Goal: Task Accomplishment & Management: Manage account settings

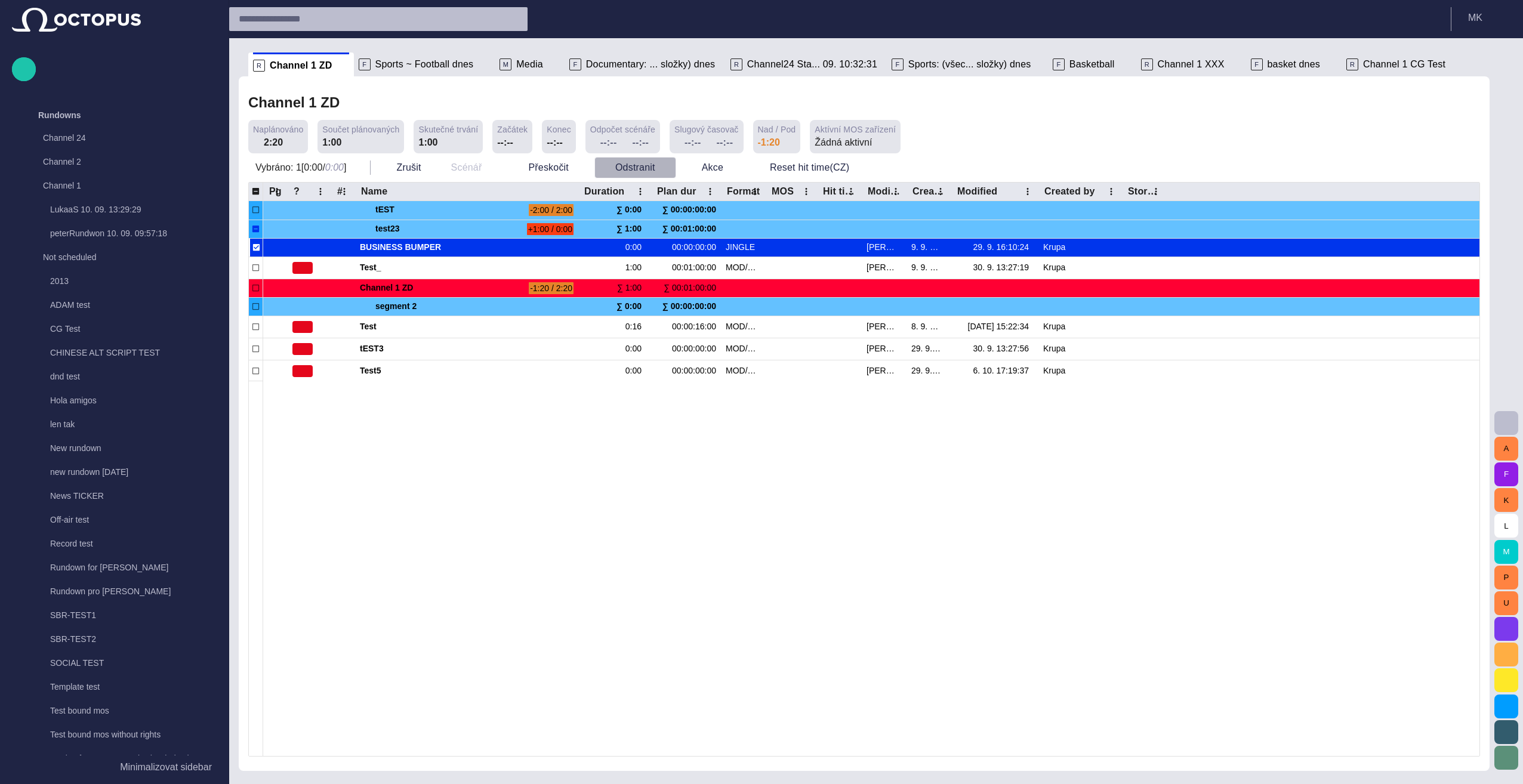
click at [661, 168] on span "button" at bounding box center [666, 167] width 12 height 12
click at [655, 194] on li "Odstranit Delete" at bounding box center [648, 194] width 116 height 22
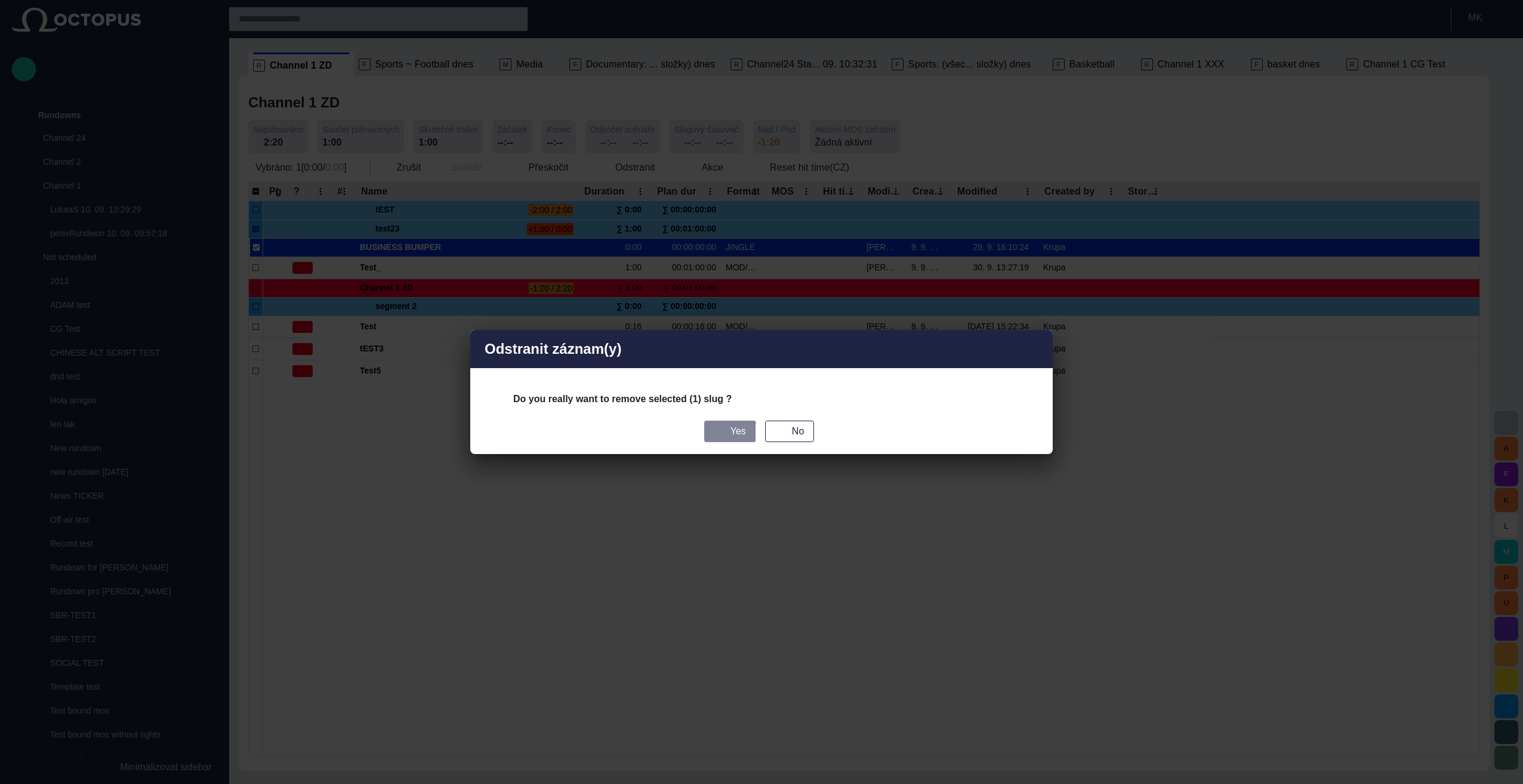
click at [727, 432] on button "Yes" at bounding box center [730, 431] width 51 height 22
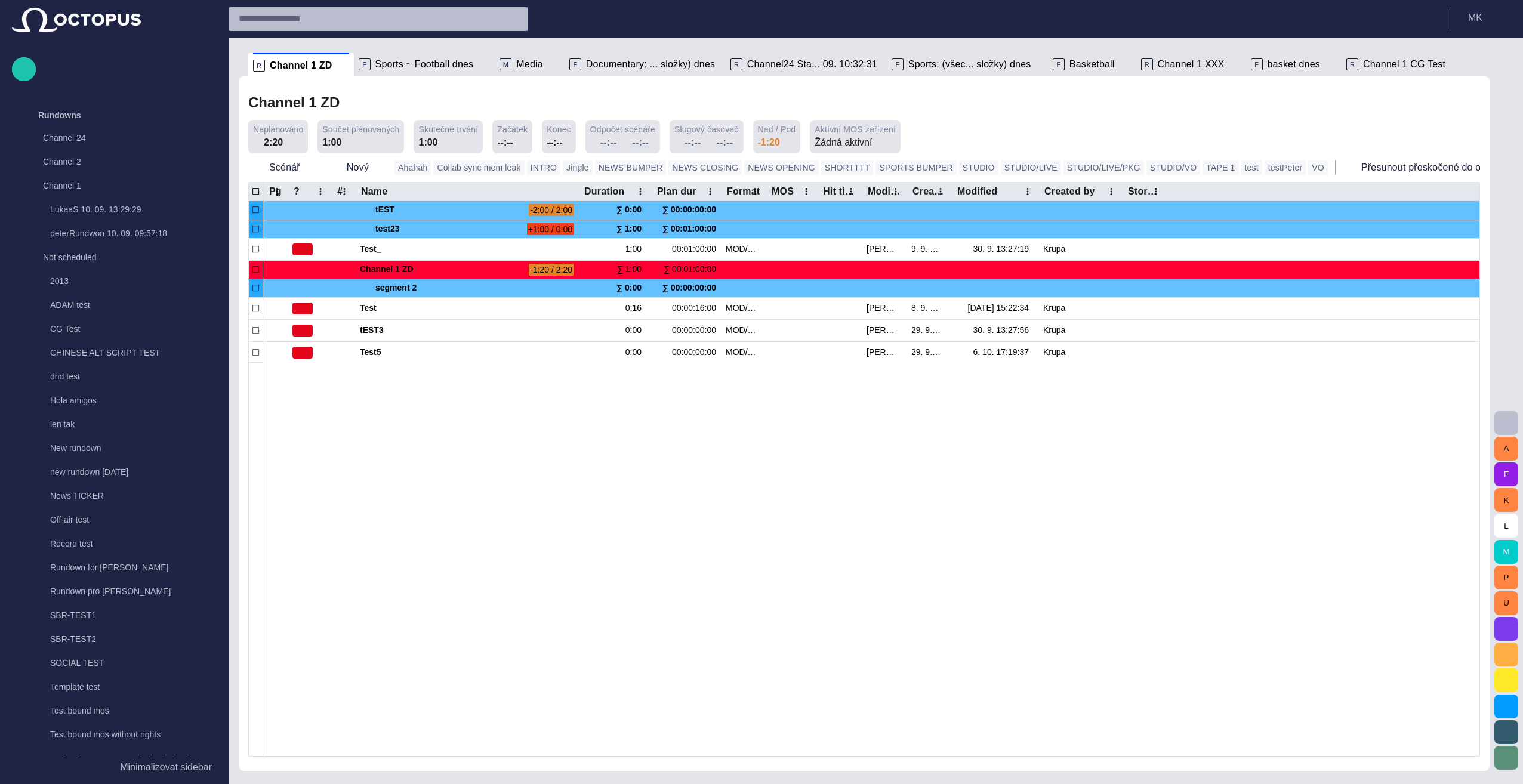
click at [757, 99] on div "Channel 1 ZD" at bounding box center [864, 102] width 1231 height 24
click at [374, 168] on span "button" at bounding box center [380, 167] width 12 height 12
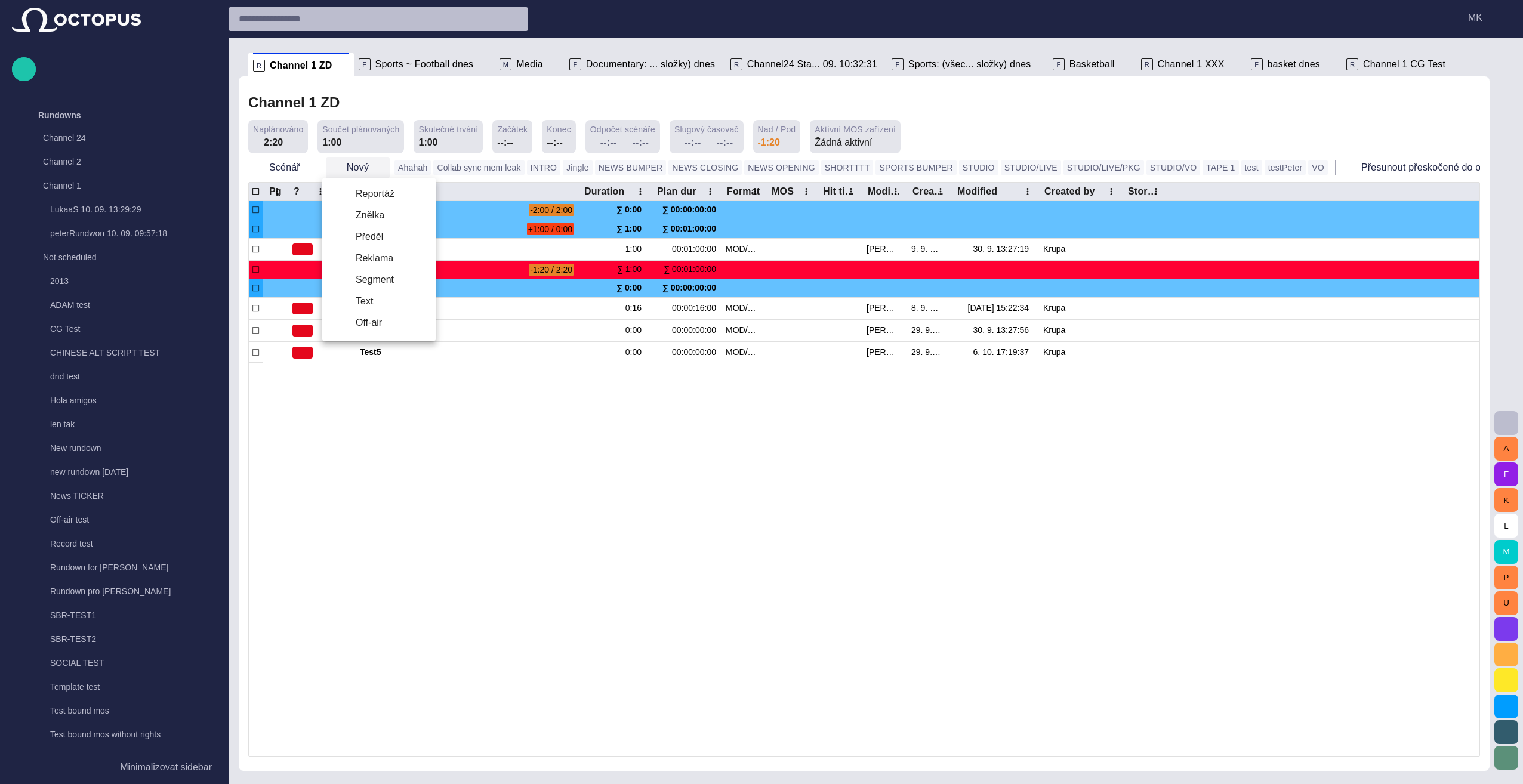
click at [371, 168] on div at bounding box center [761, 392] width 1523 height 784
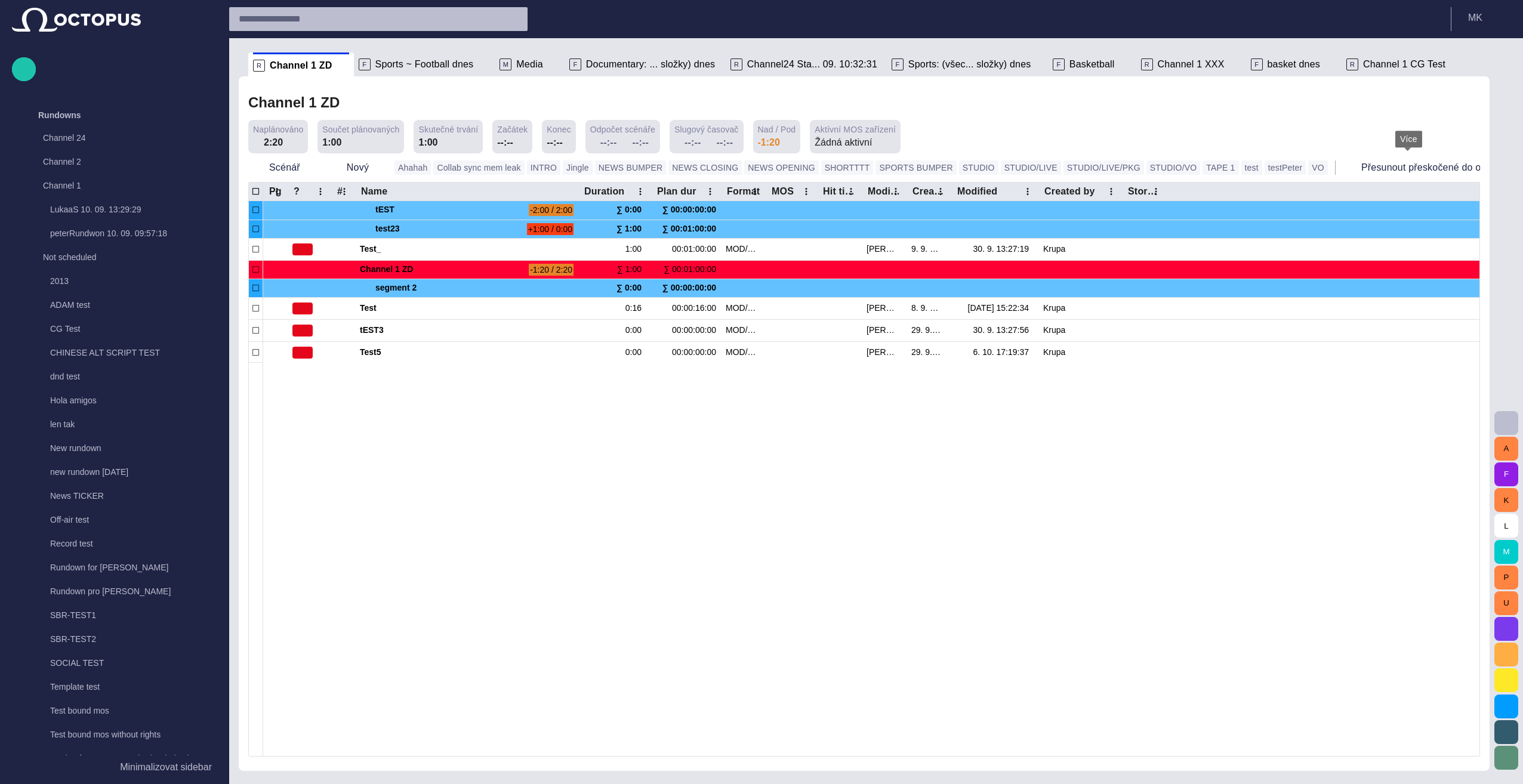
click at [757, 167] on span "button" at bounding box center [1521, 167] width 12 height 12
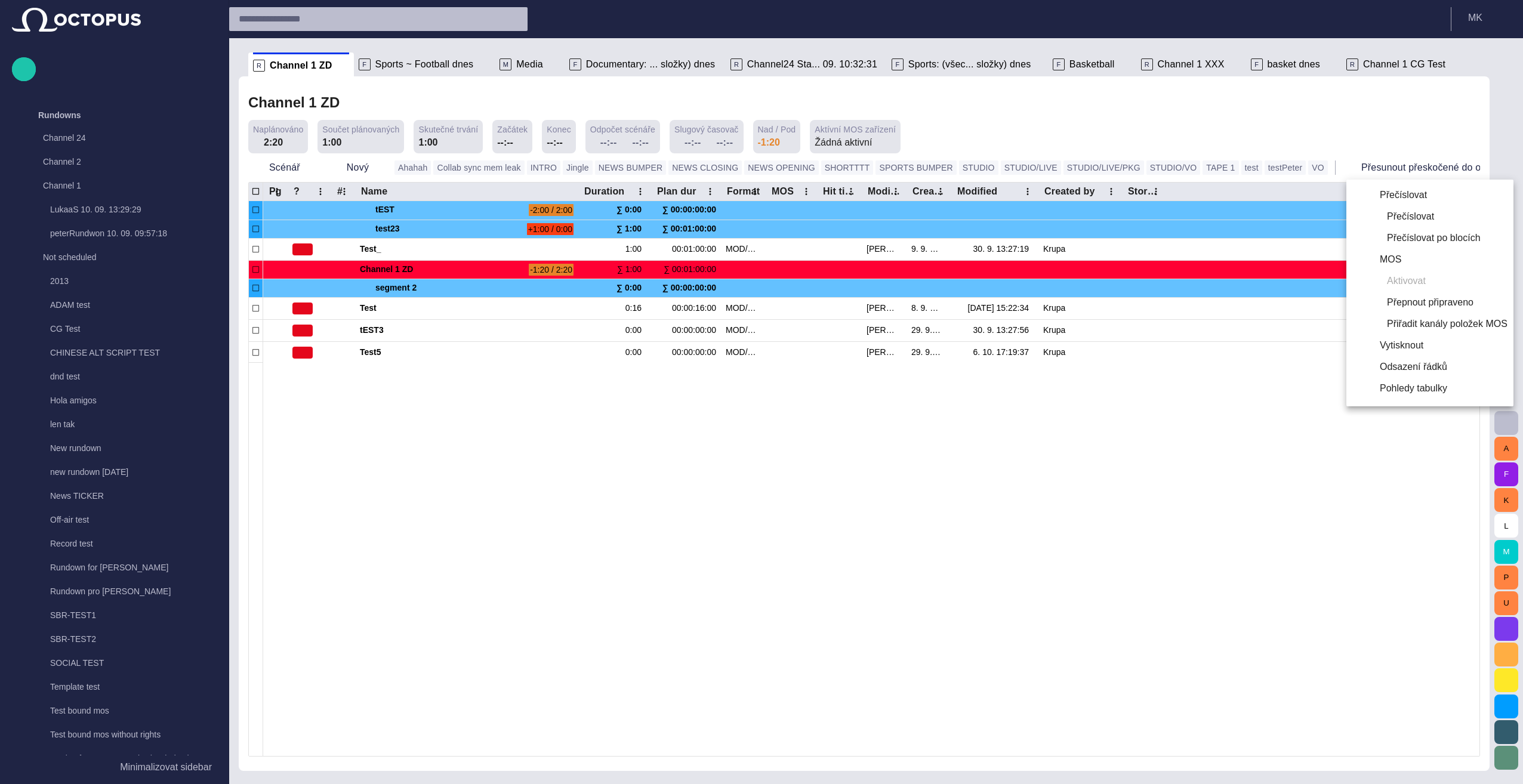
click at [414, 555] on div at bounding box center [761, 392] width 1523 height 784
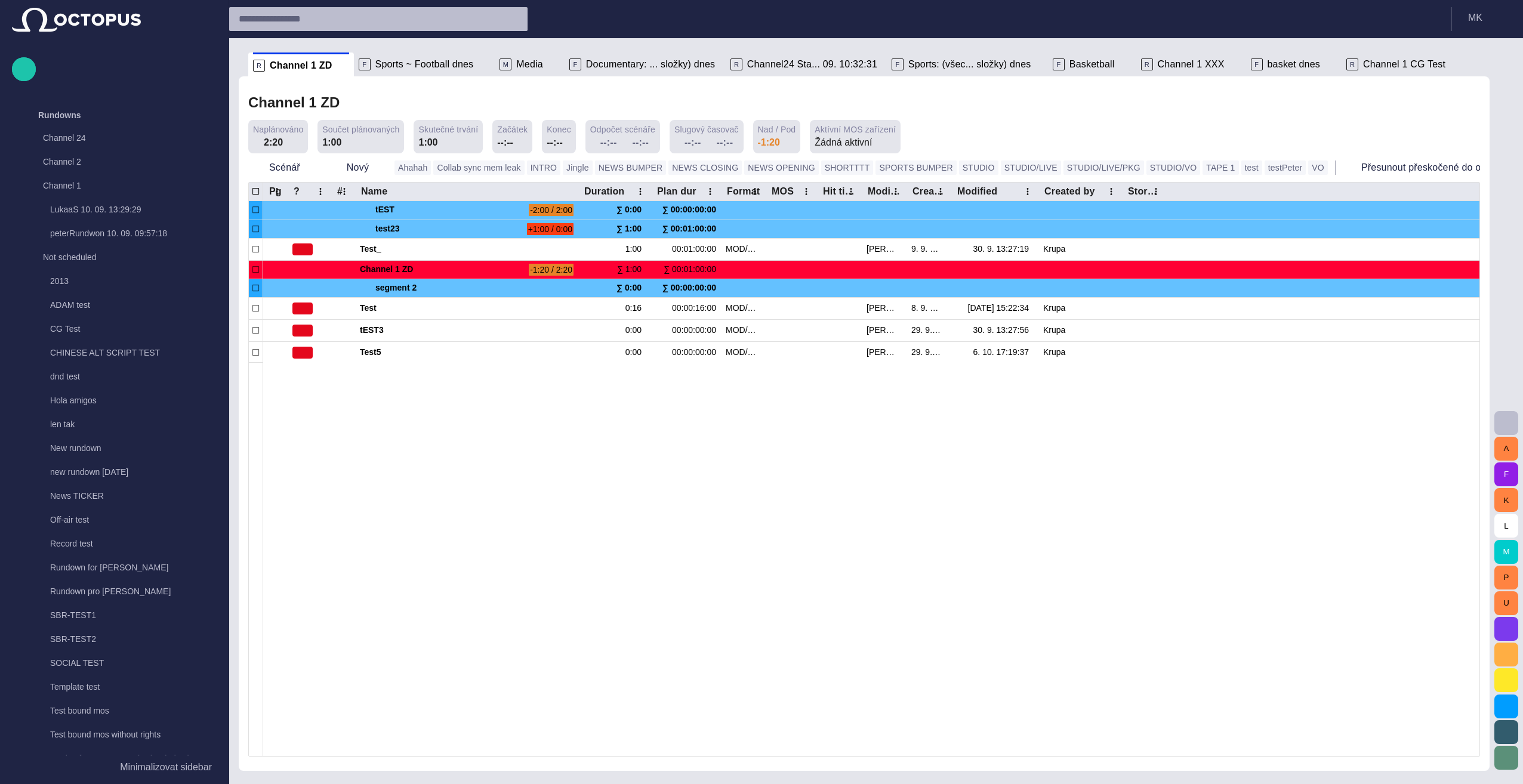
click at [757, 167] on span "button" at bounding box center [1521, 167] width 12 height 12
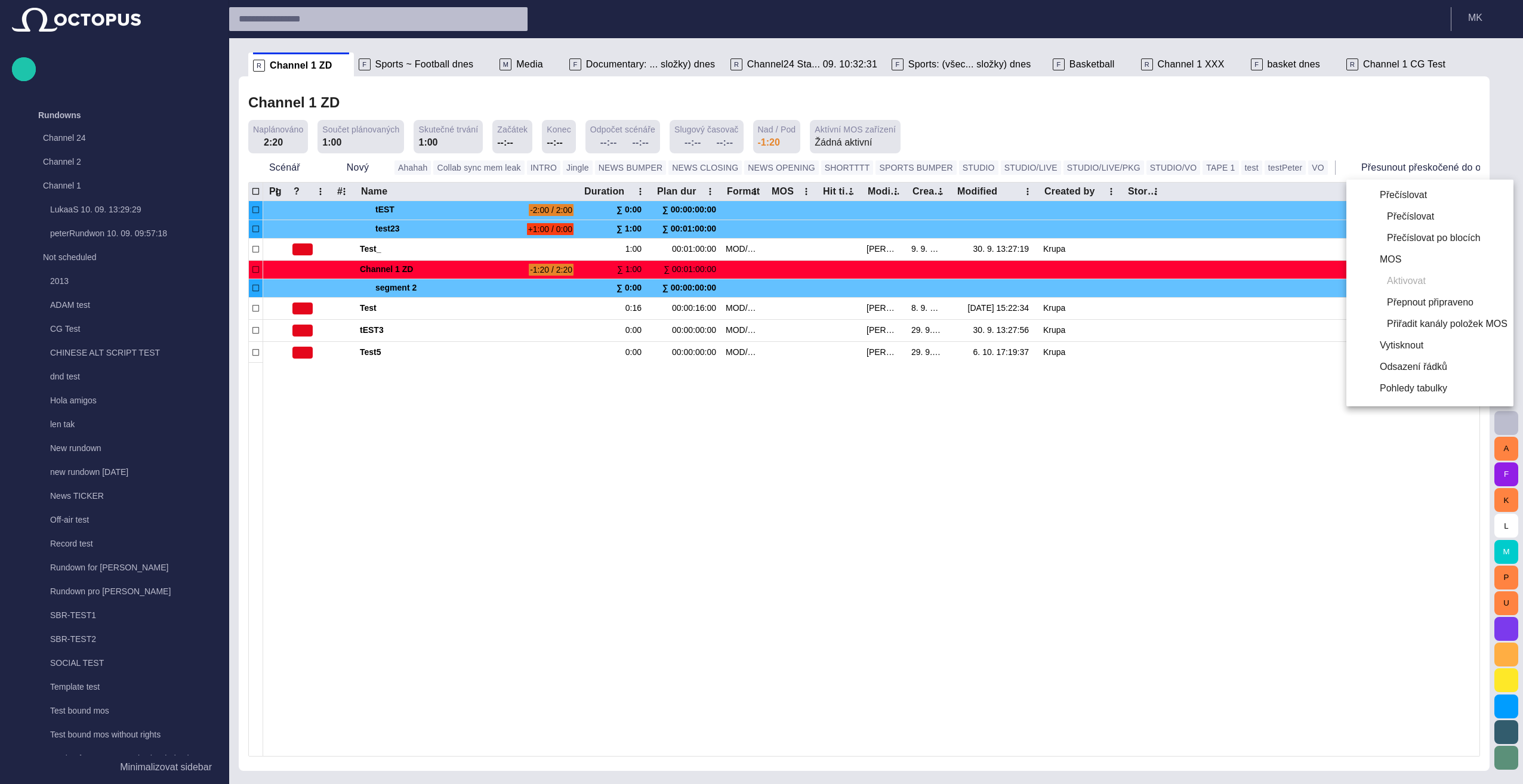
click at [757, 102] on div at bounding box center [761, 392] width 1523 height 784
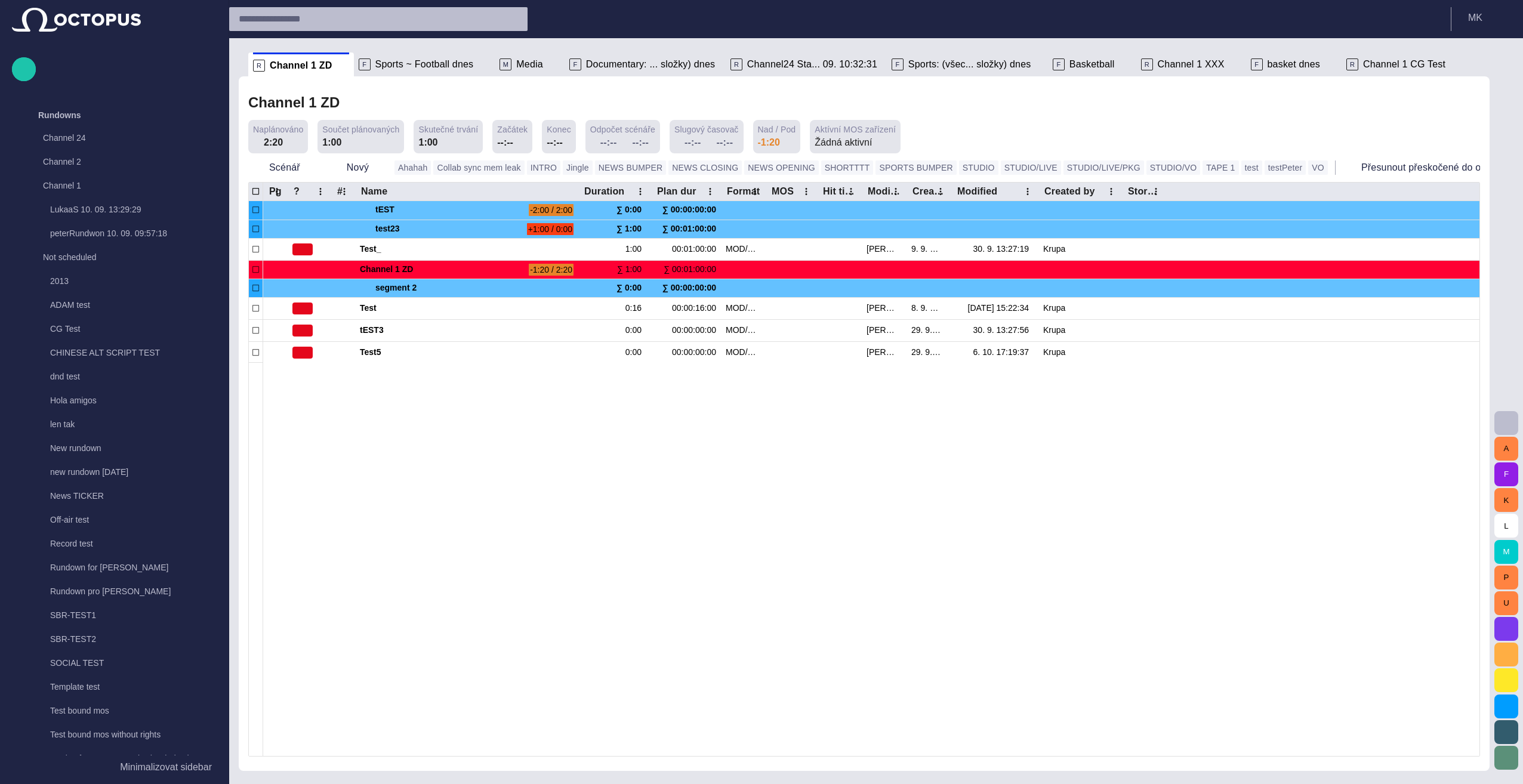
click at [757, 102] on span "button" at bounding box center [1468, 103] width 14 height 14
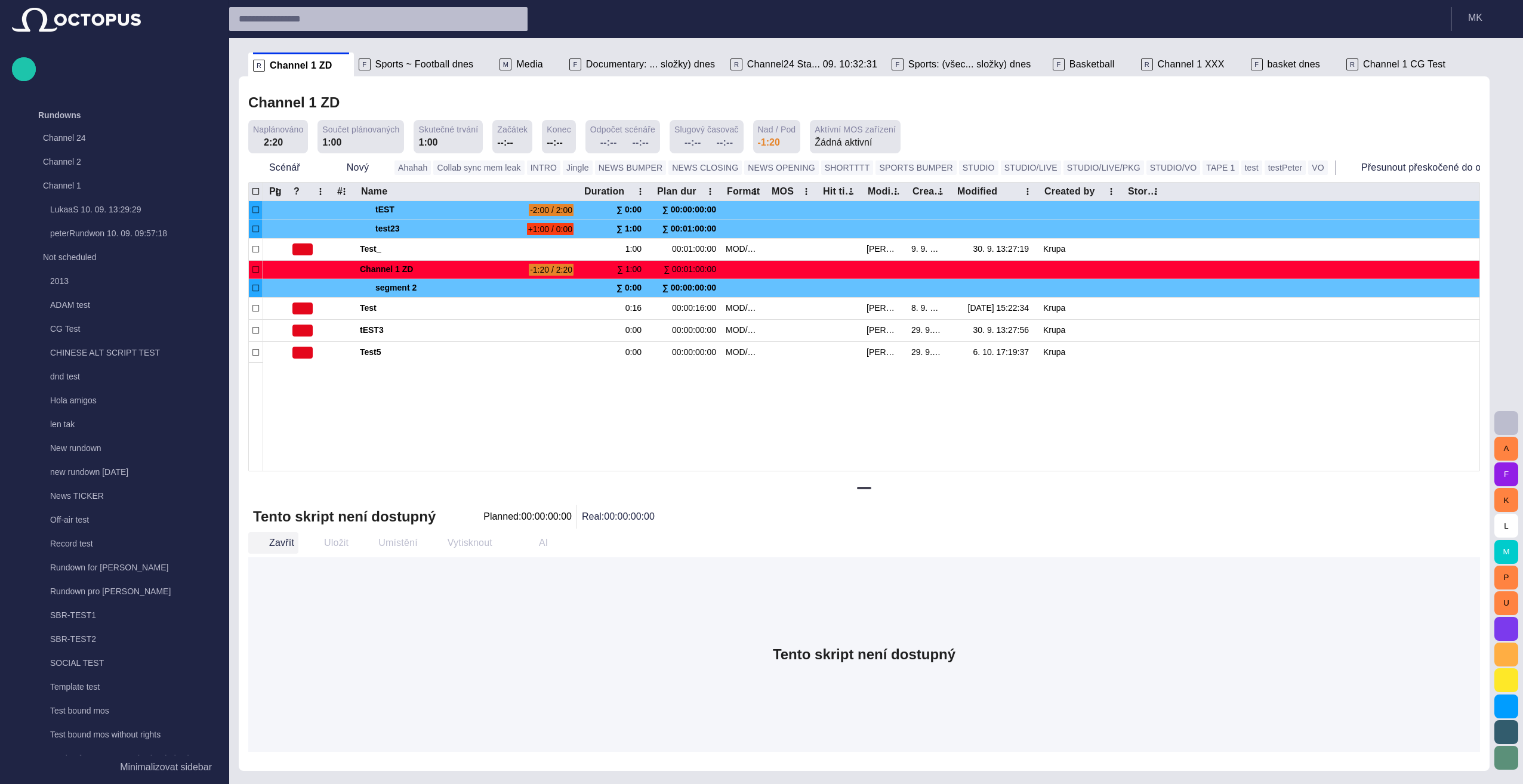
click at [263, 548] on span "button" at bounding box center [258, 543] width 12 height 12
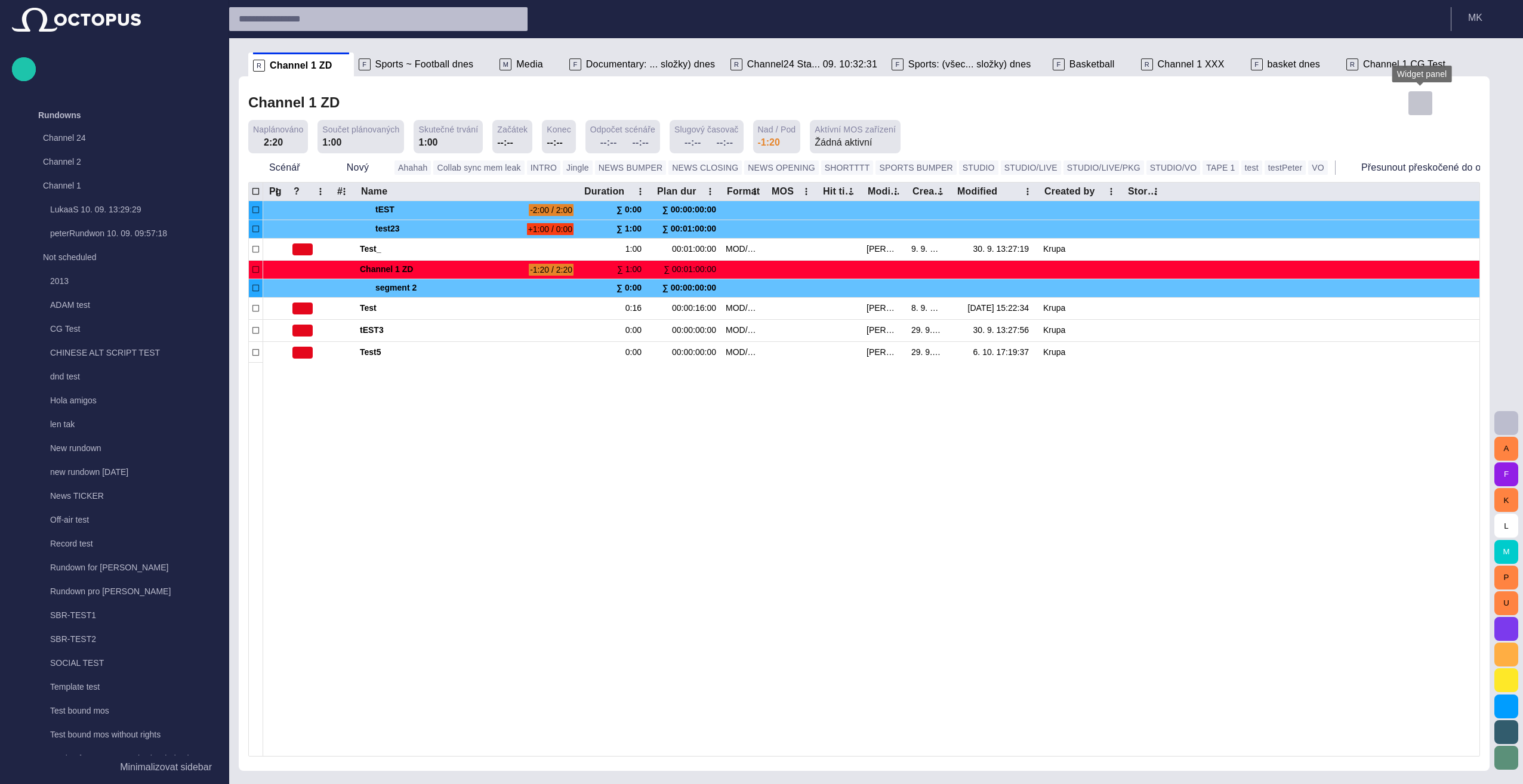
click at [757, 102] on span "button" at bounding box center [1420, 103] width 14 height 14
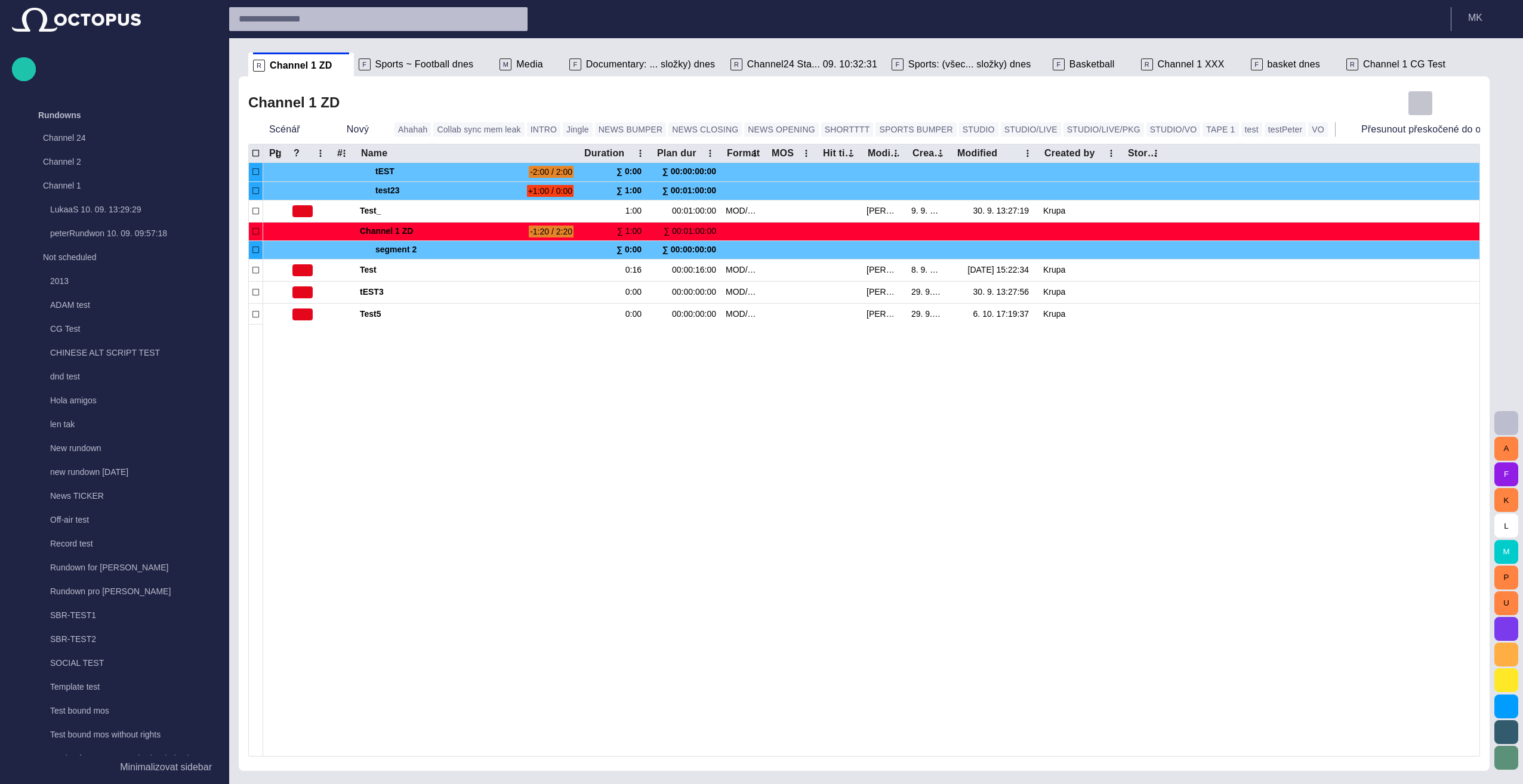
click at [757, 102] on span "button" at bounding box center [1420, 103] width 14 height 14
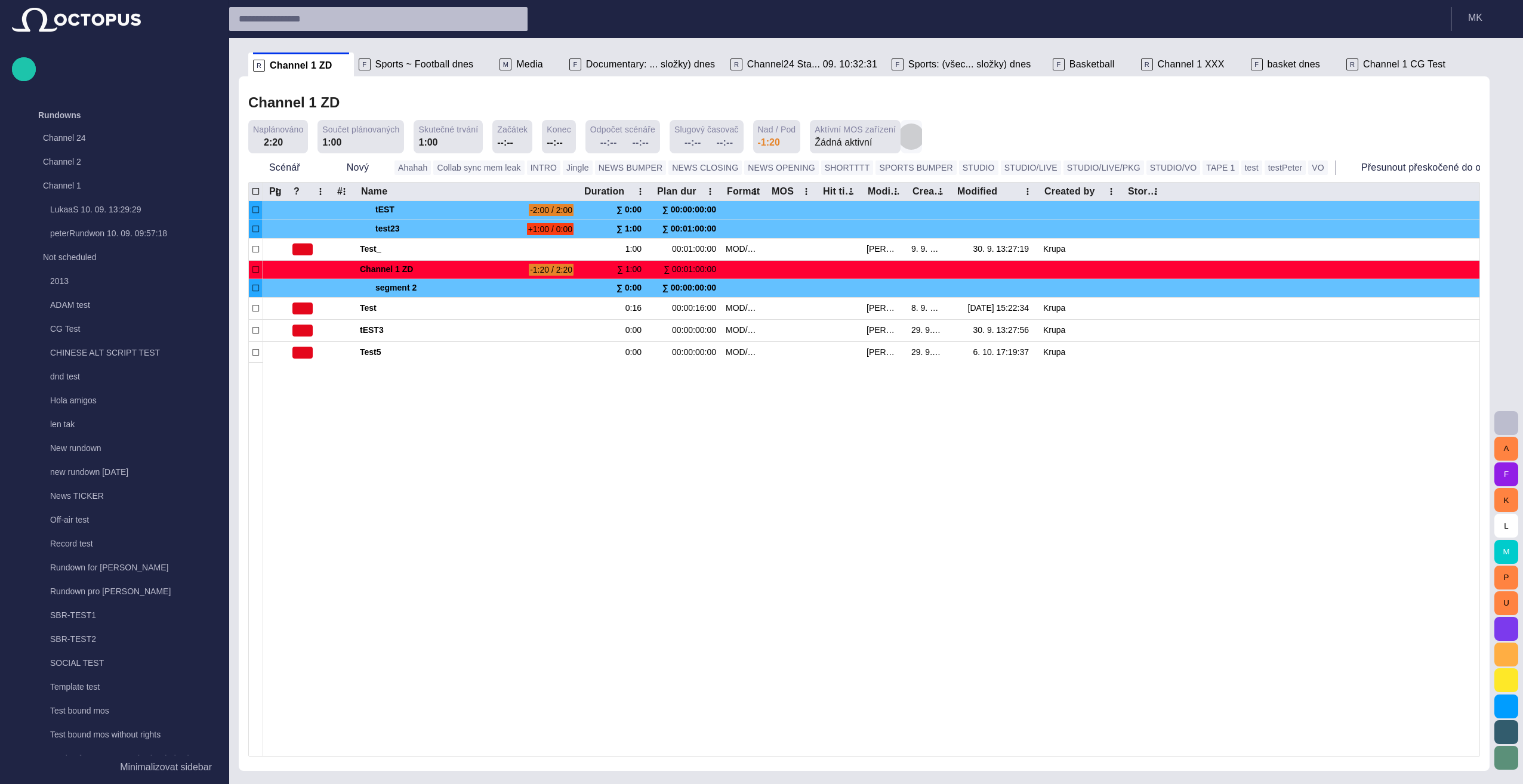
click at [757, 139] on span "button" at bounding box center [911, 137] width 12 height 12
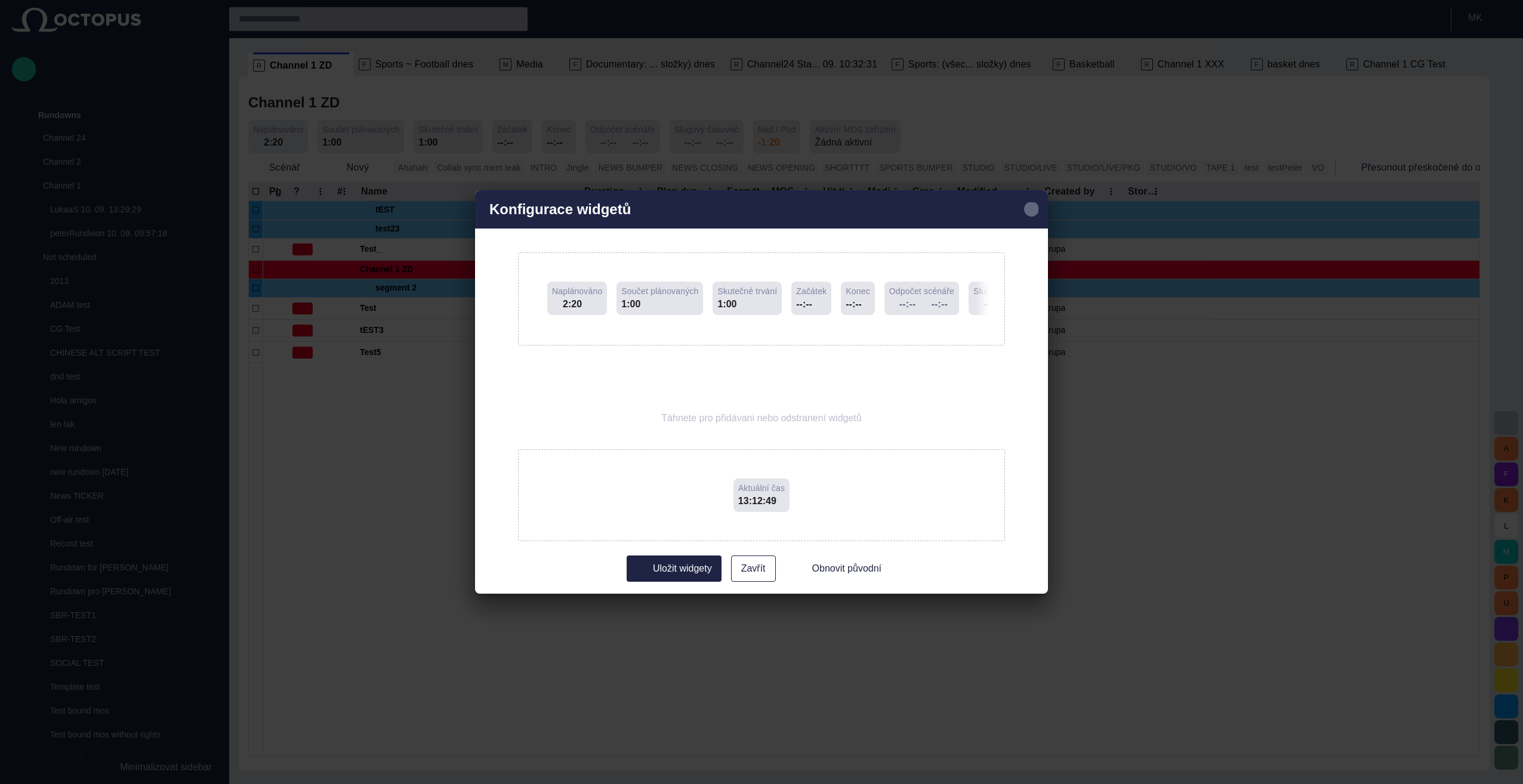
click at [757, 209] on span "button" at bounding box center [1031, 209] width 14 height 14
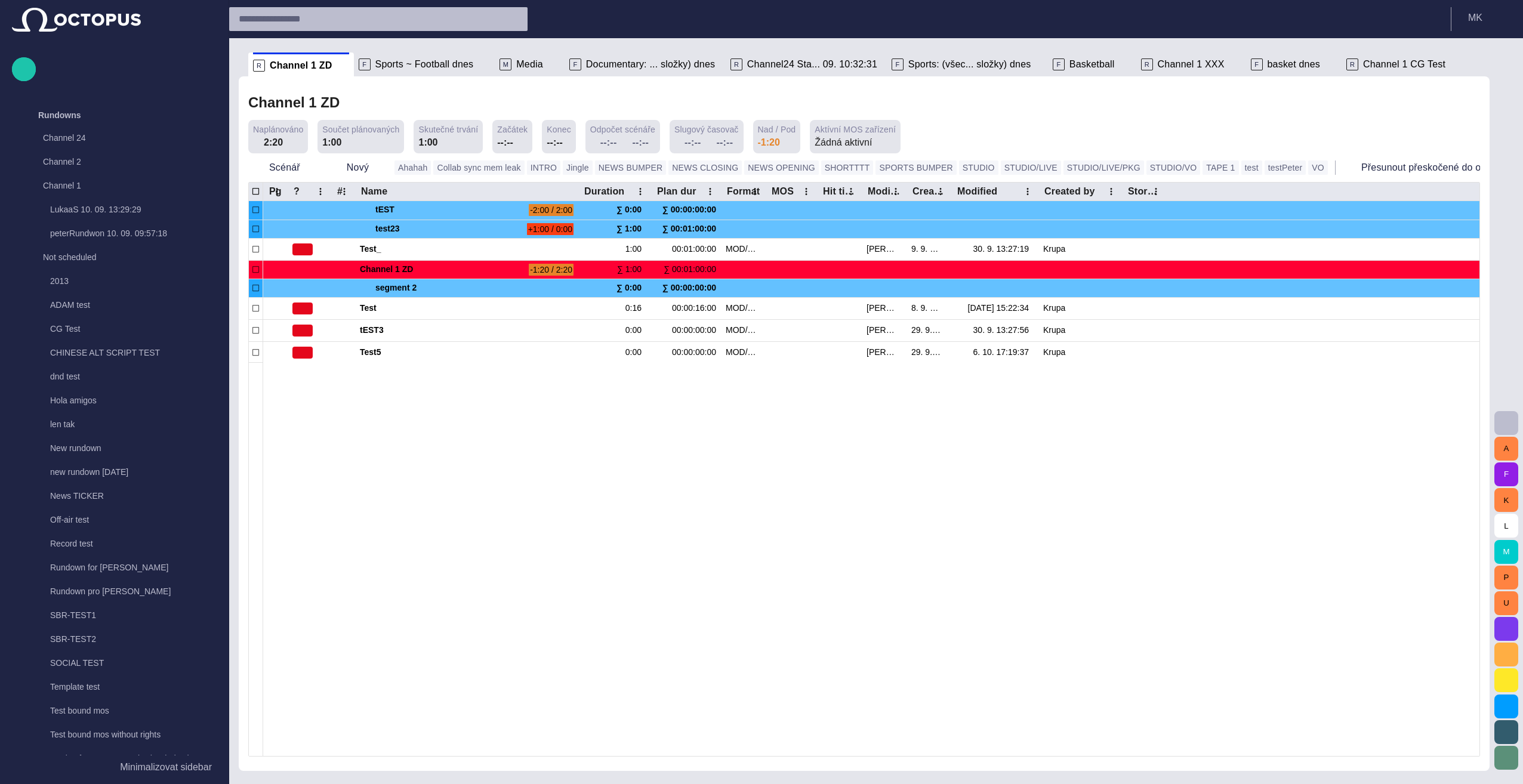
click at [757, 167] on span "button" at bounding box center [1521, 167] width 12 height 12
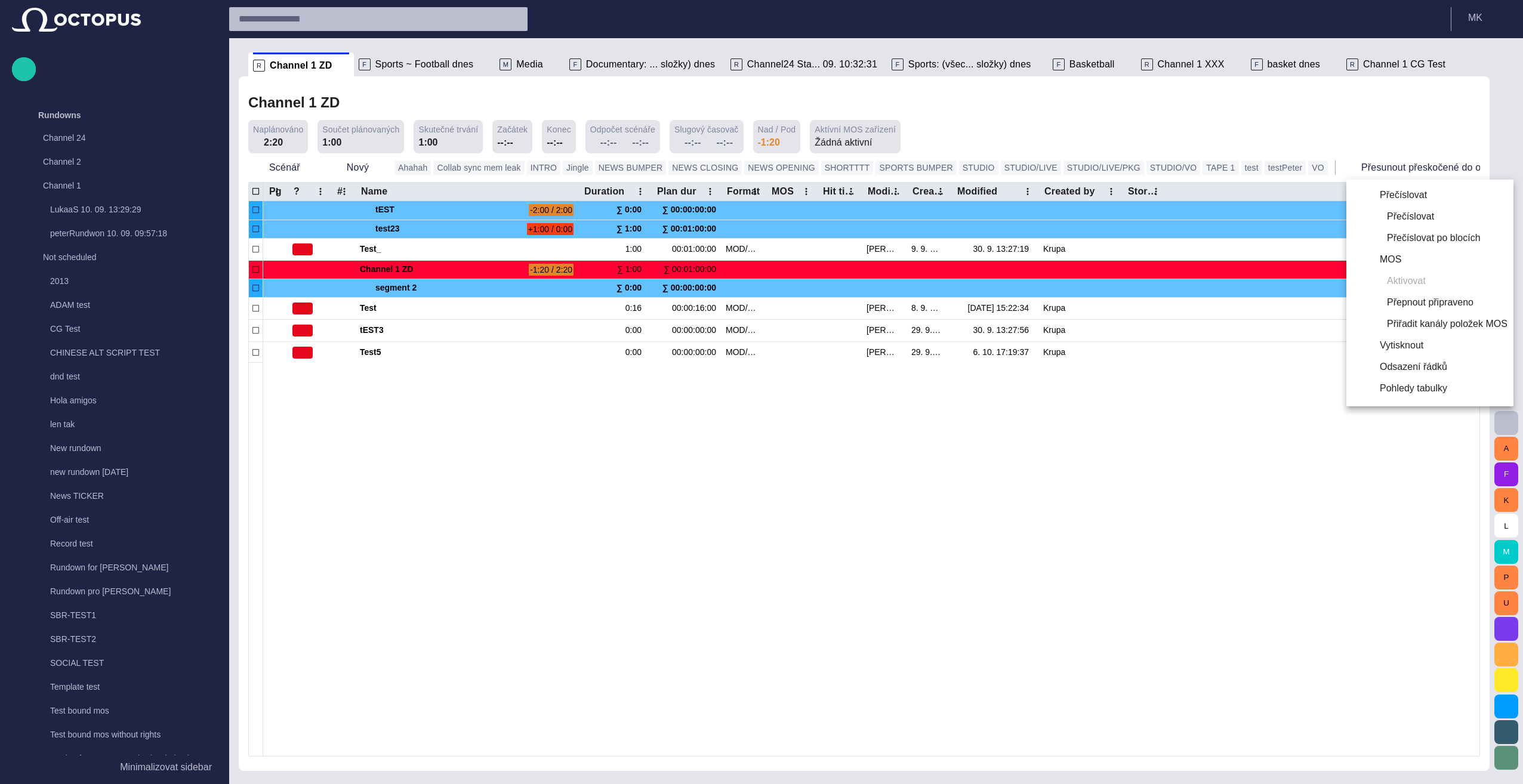
click at [757, 530] on div at bounding box center [761, 392] width 1523 height 784
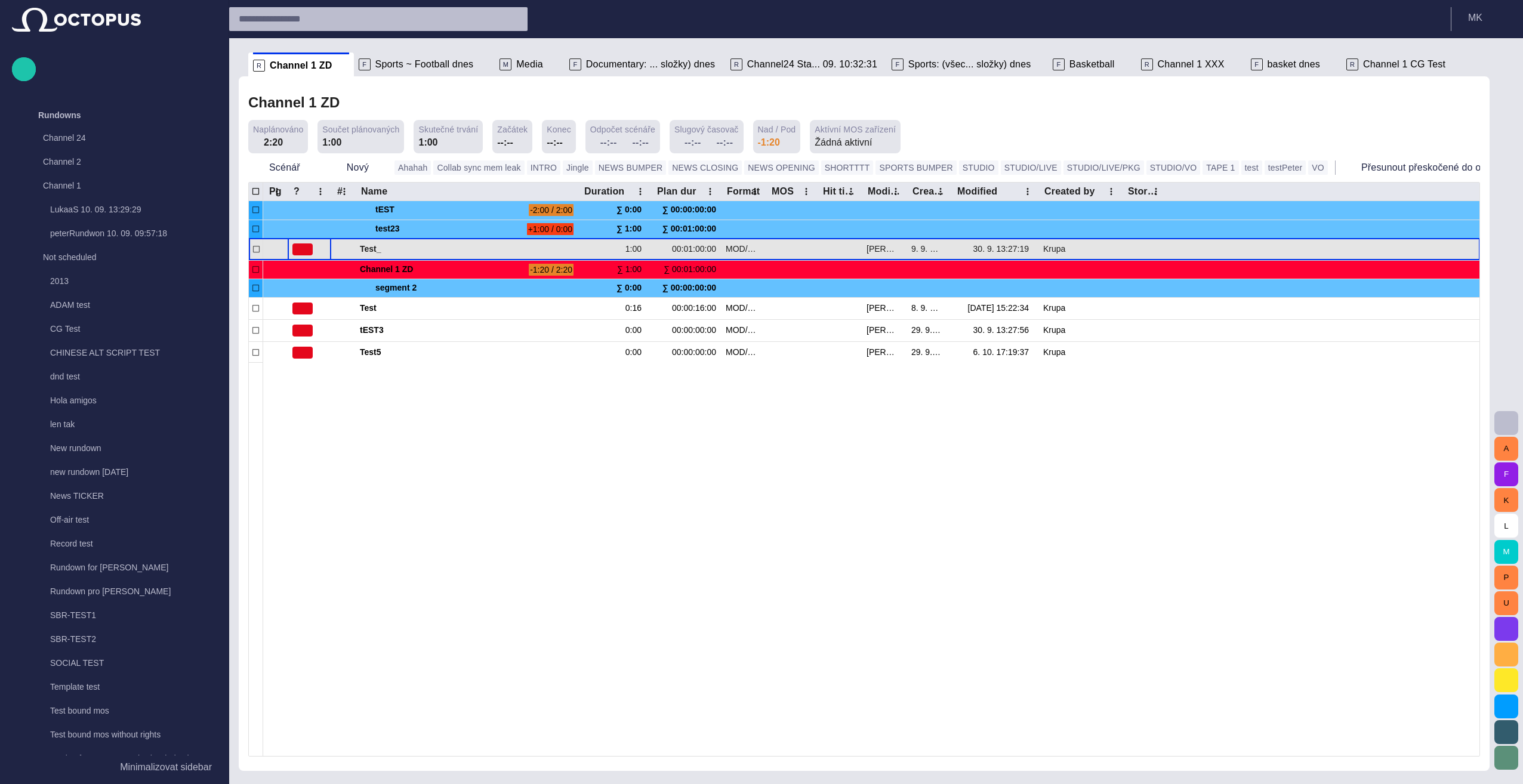
click at [299, 248] on span "button" at bounding box center [303, 249] width 10 height 10
click at [299, 248] on div at bounding box center [761, 392] width 1523 height 784
click at [301, 251] on span "button" at bounding box center [303, 249] width 10 height 10
click at [301, 251] on div at bounding box center [761, 392] width 1523 height 784
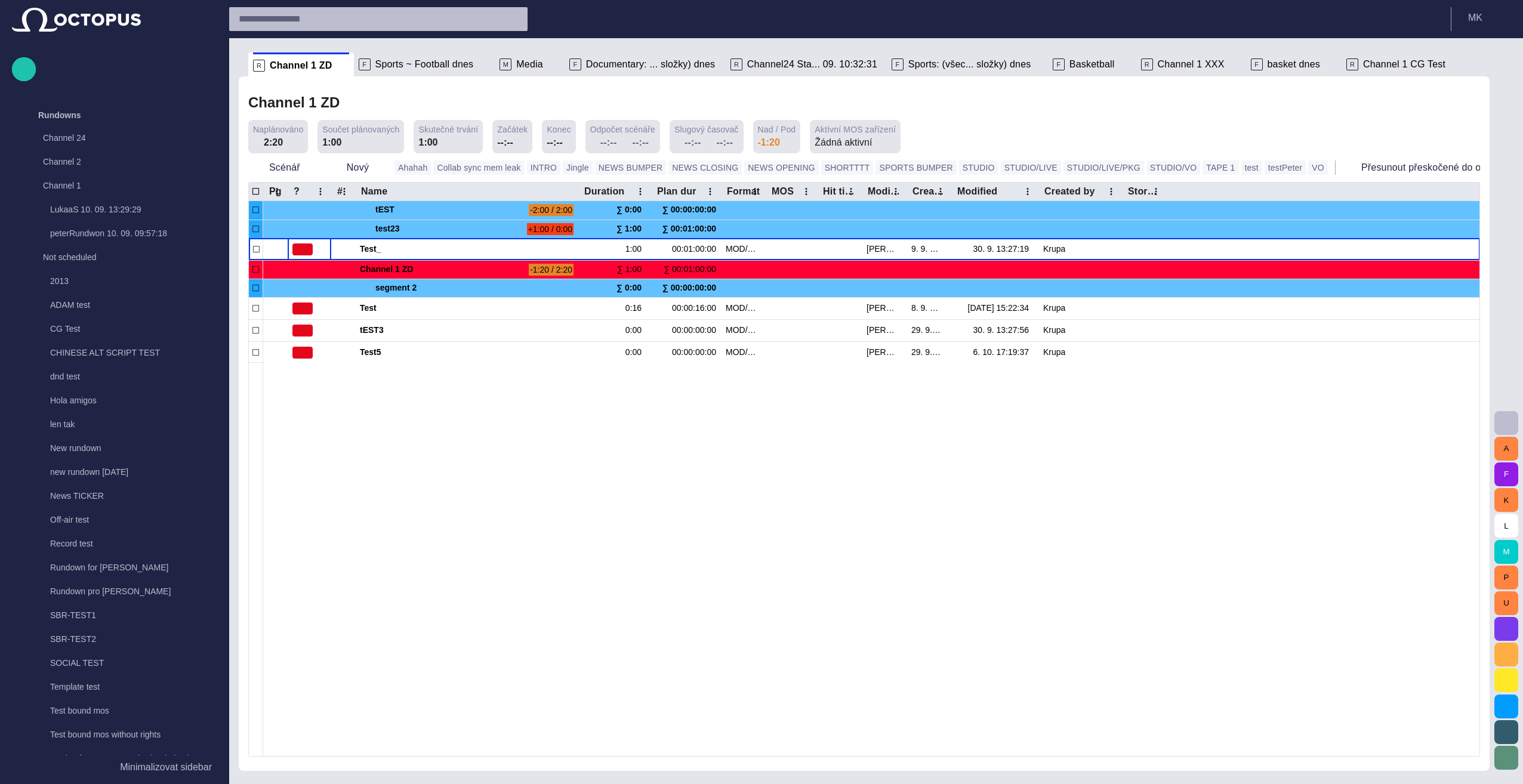
click at [301, 250] on span "button" at bounding box center [303, 249] width 10 height 10
click at [301, 250] on div at bounding box center [761, 392] width 1523 height 784
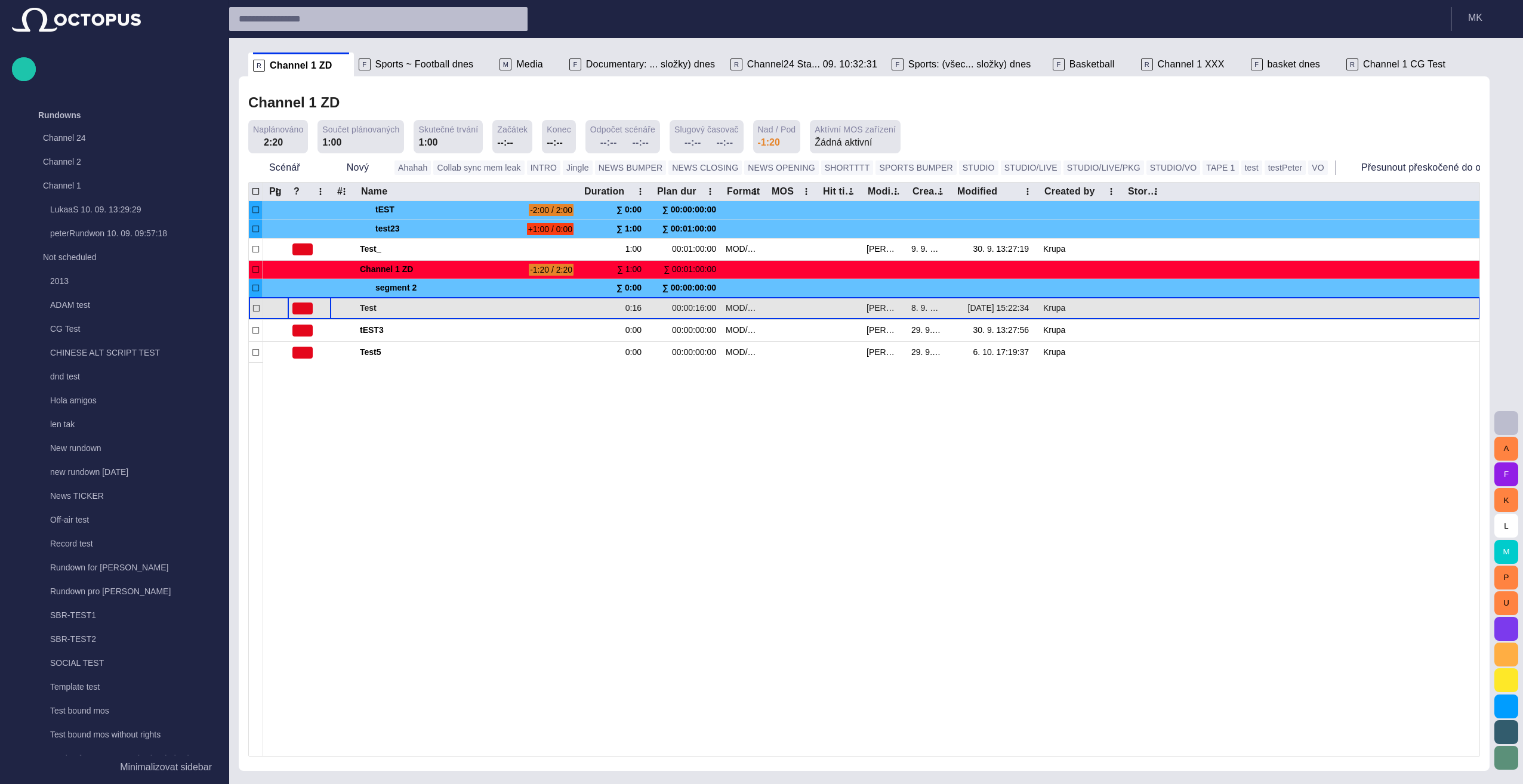
click at [299, 304] on span "button" at bounding box center [303, 308] width 10 height 10
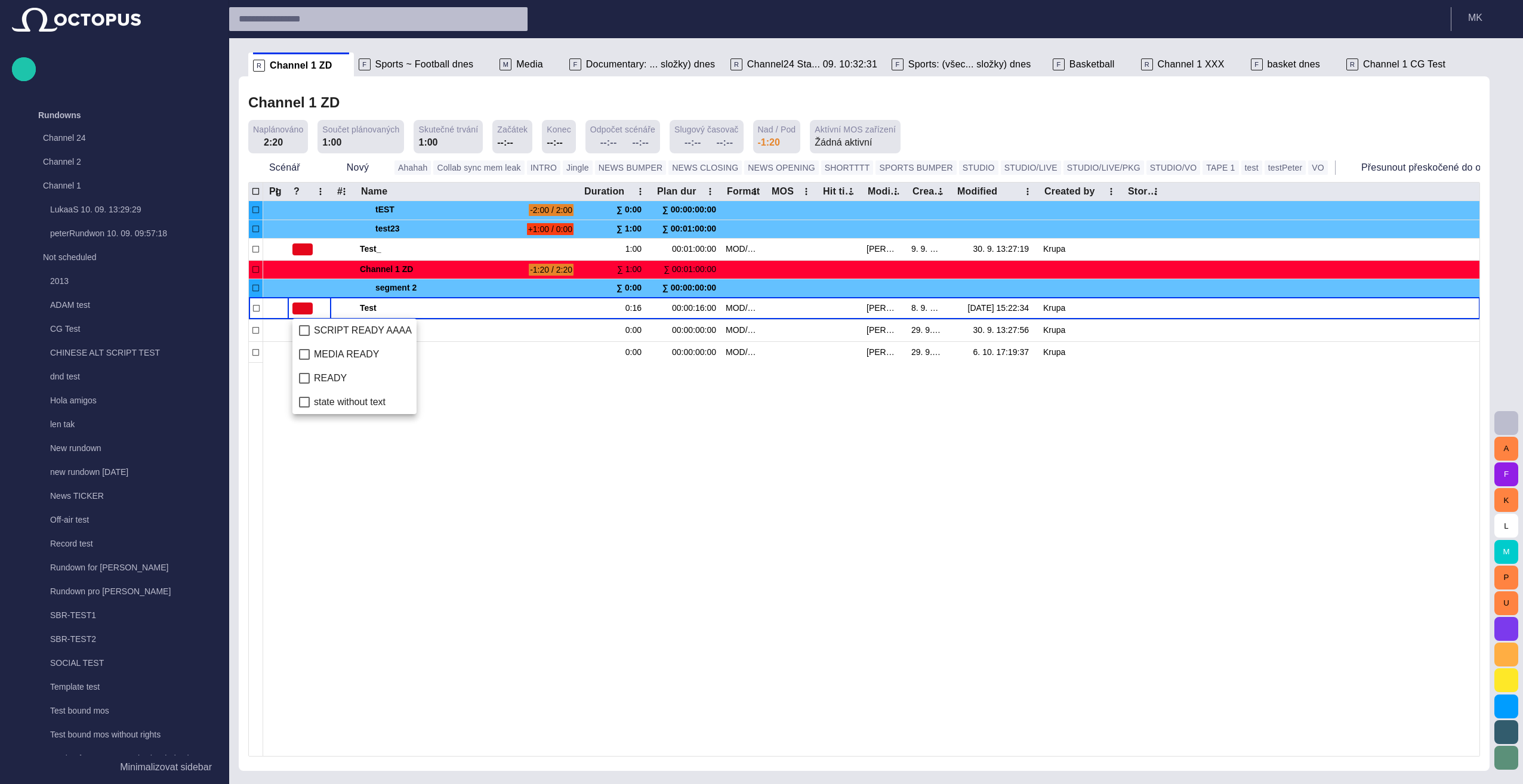
click at [299, 305] on div at bounding box center [761, 392] width 1523 height 784
click at [302, 310] on span "button" at bounding box center [303, 308] width 10 height 10
click at [452, 450] on div at bounding box center [761, 392] width 1523 height 784
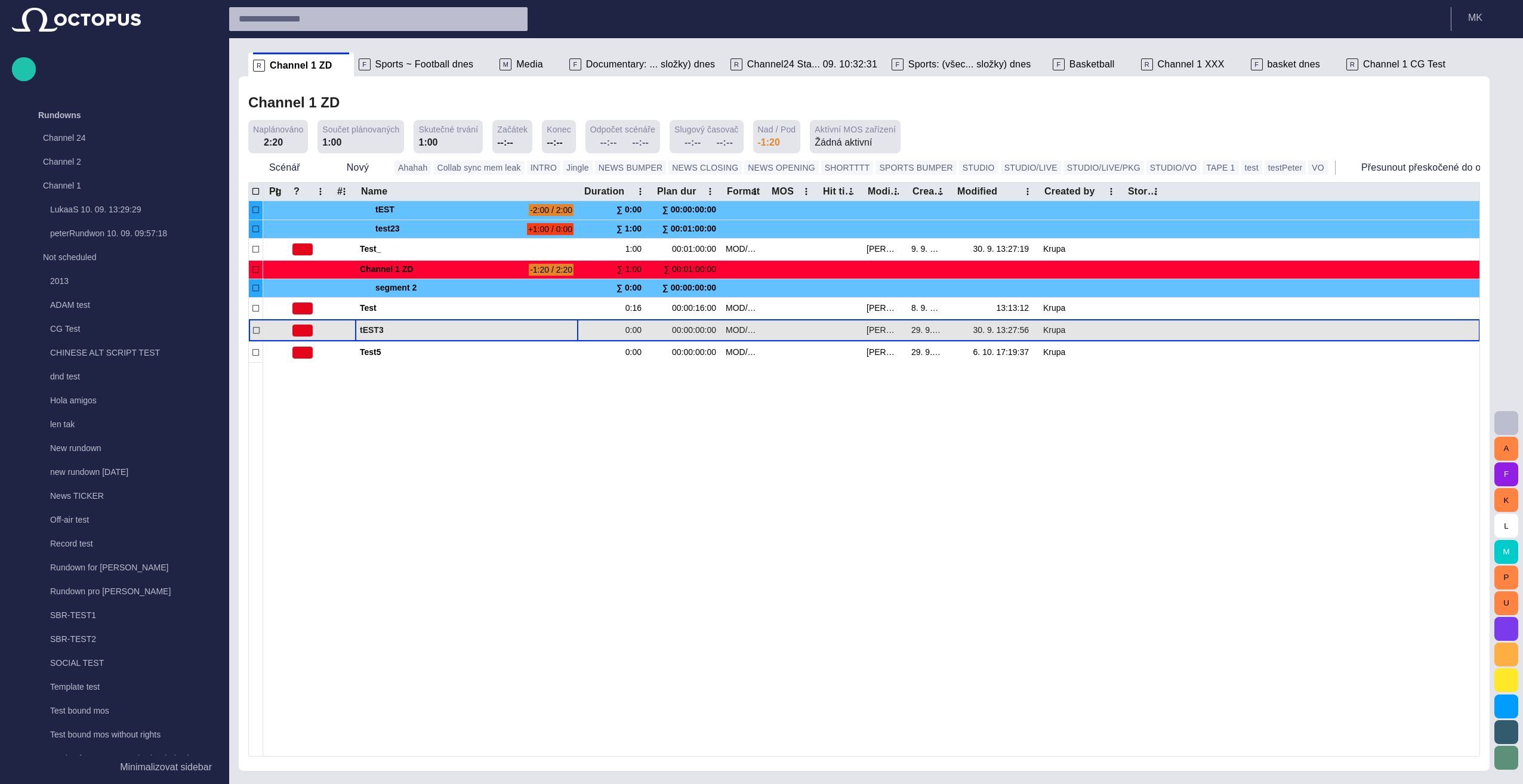
click at [390, 328] on span "tEST3" at bounding box center [466, 330] width 213 height 11
click at [301, 330] on span "button" at bounding box center [303, 330] width 10 height 10
click at [301, 330] on div at bounding box center [761, 392] width 1523 height 784
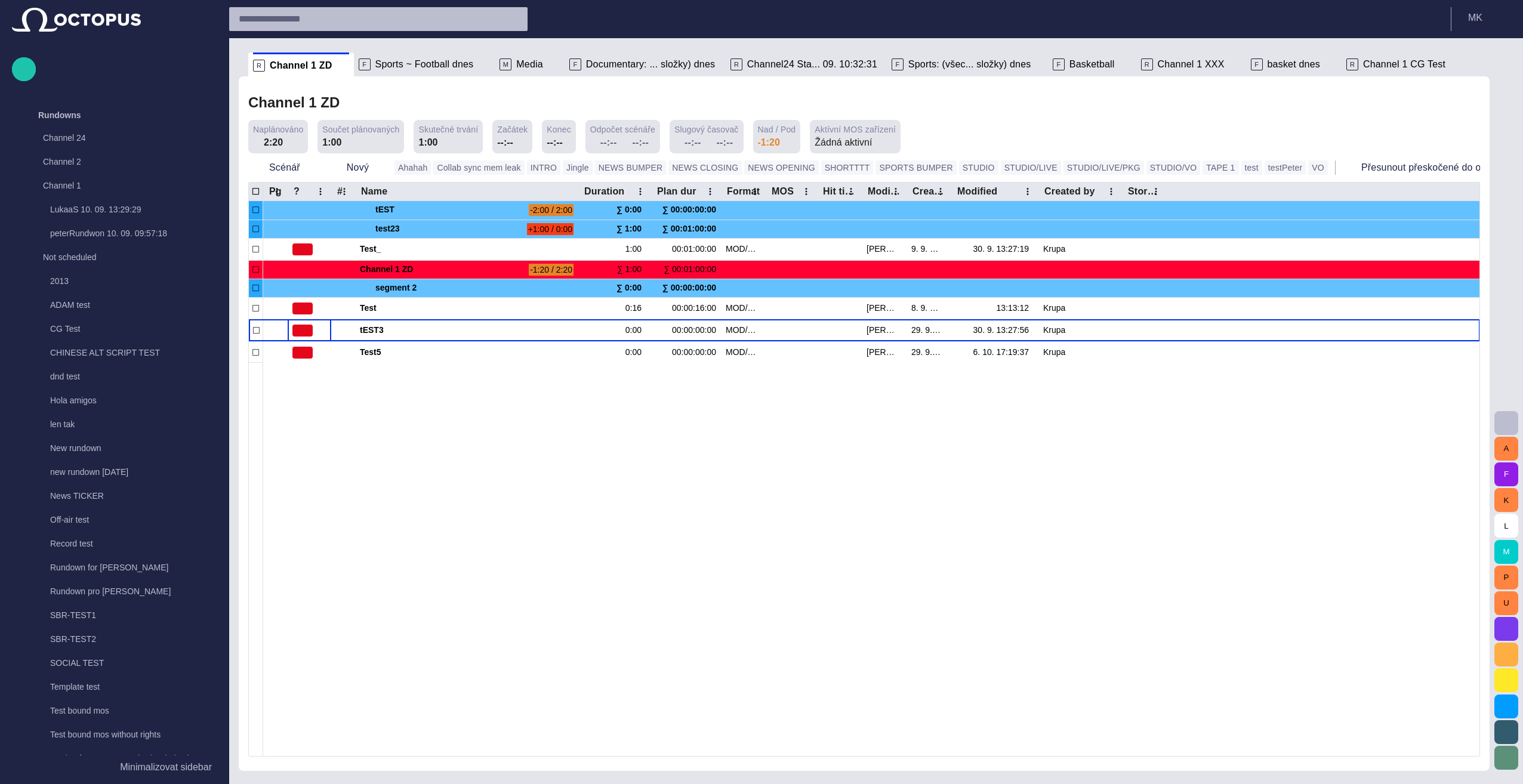
click at [460, 416] on div at bounding box center [872, 559] width 1216 height 394
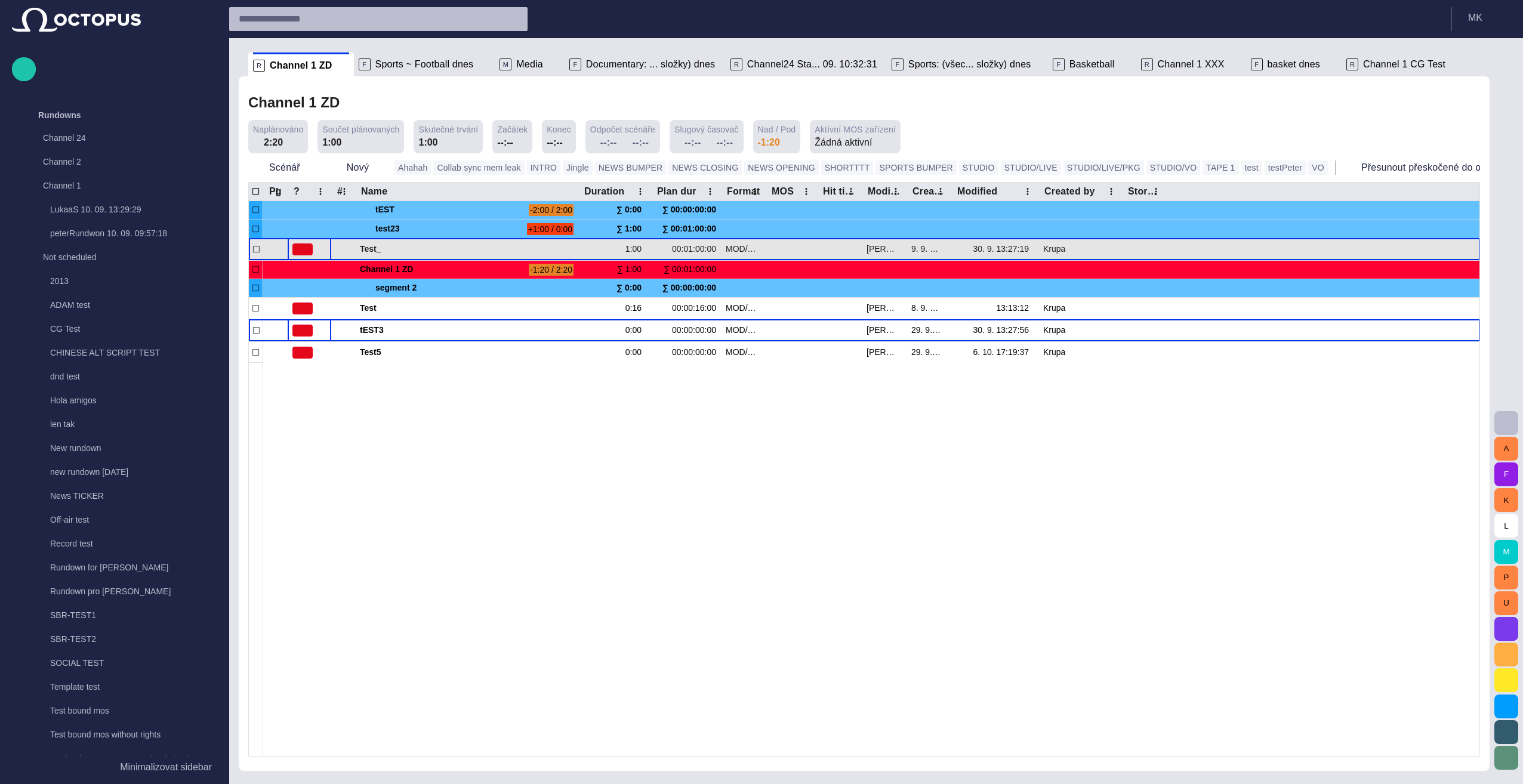
click at [303, 246] on span "button" at bounding box center [303, 249] width 10 height 10
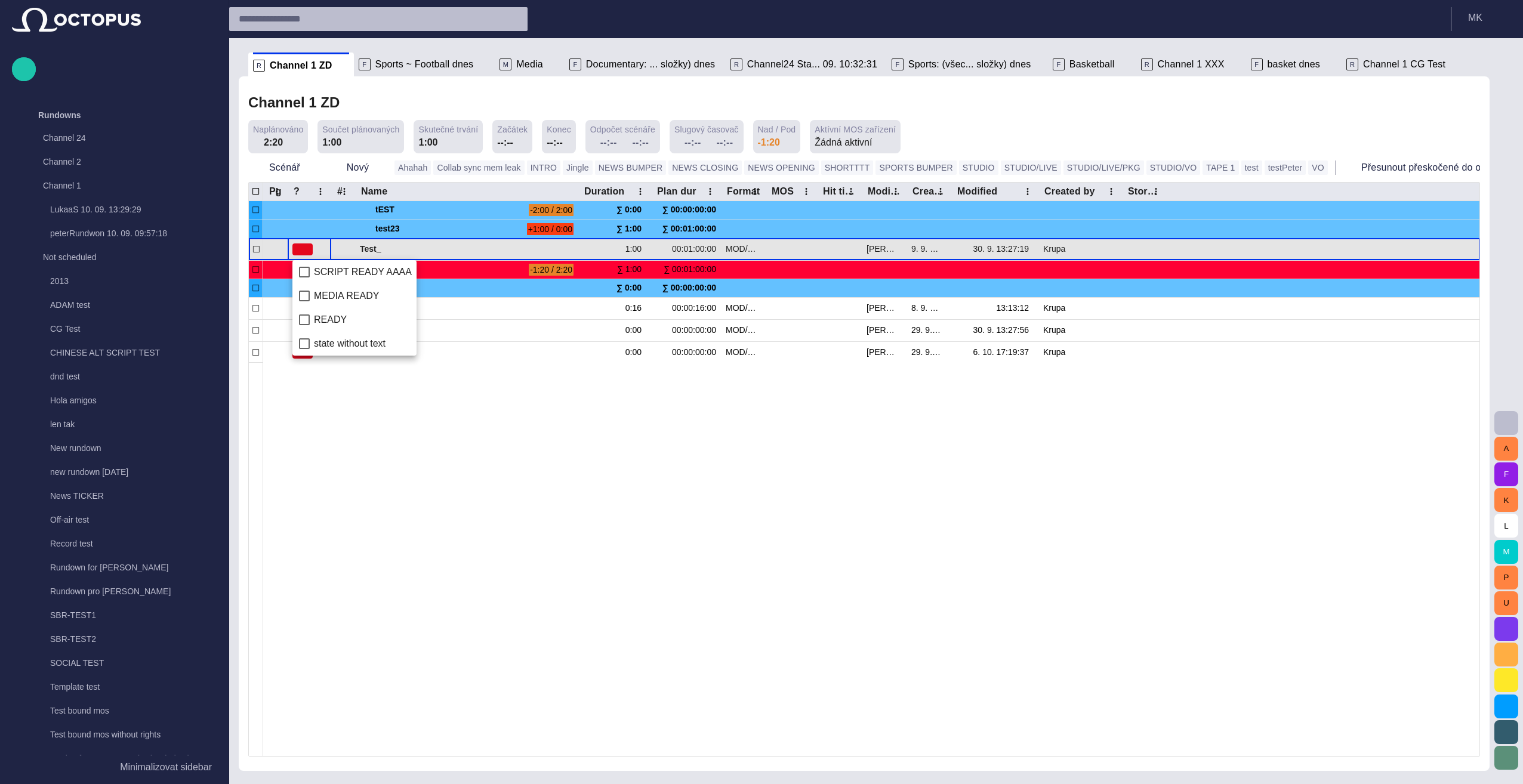
click at [303, 246] on div at bounding box center [761, 392] width 1523 height 784
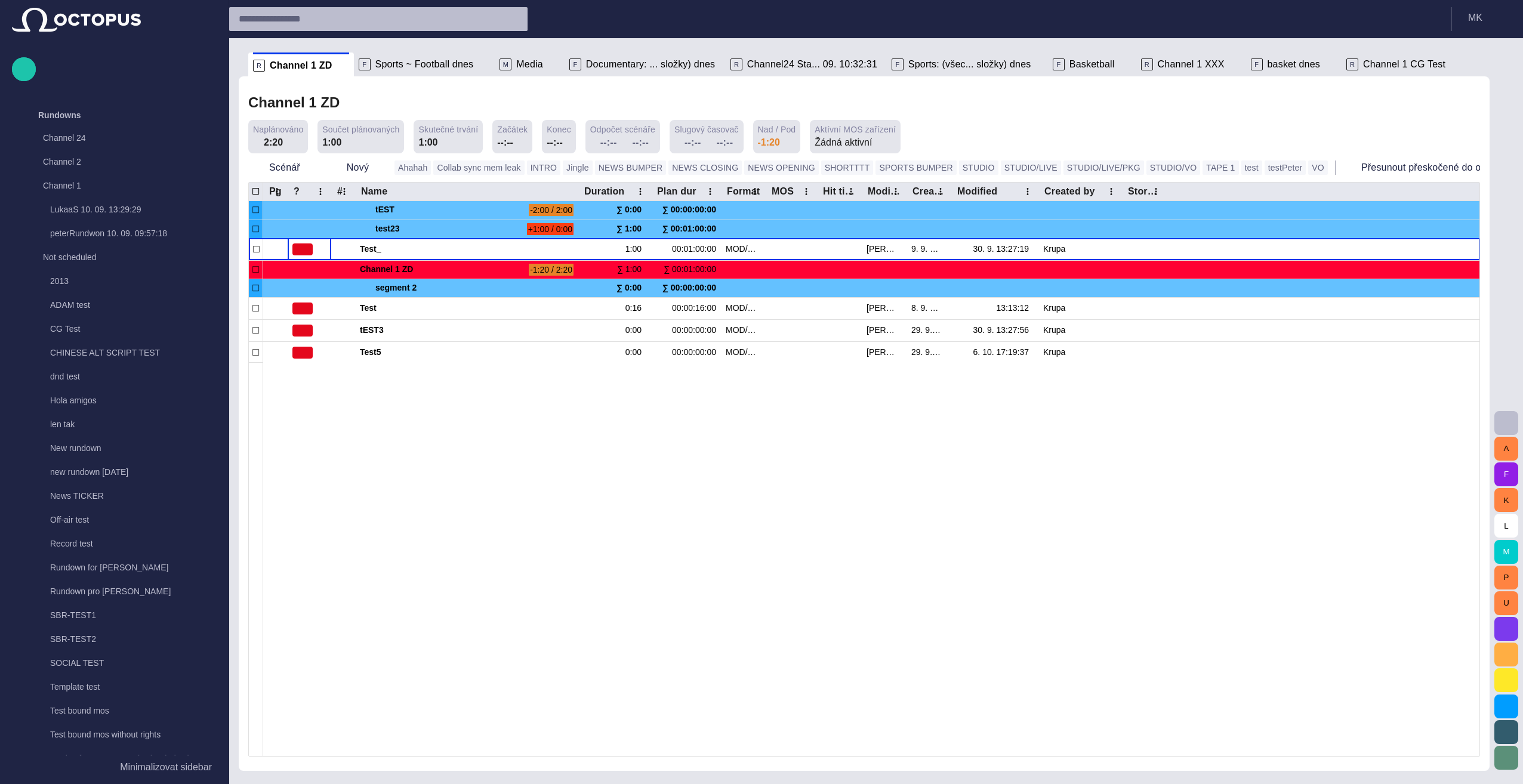
click at [536, 441] on div at bounding box center [872, 559] width 1216 height 394
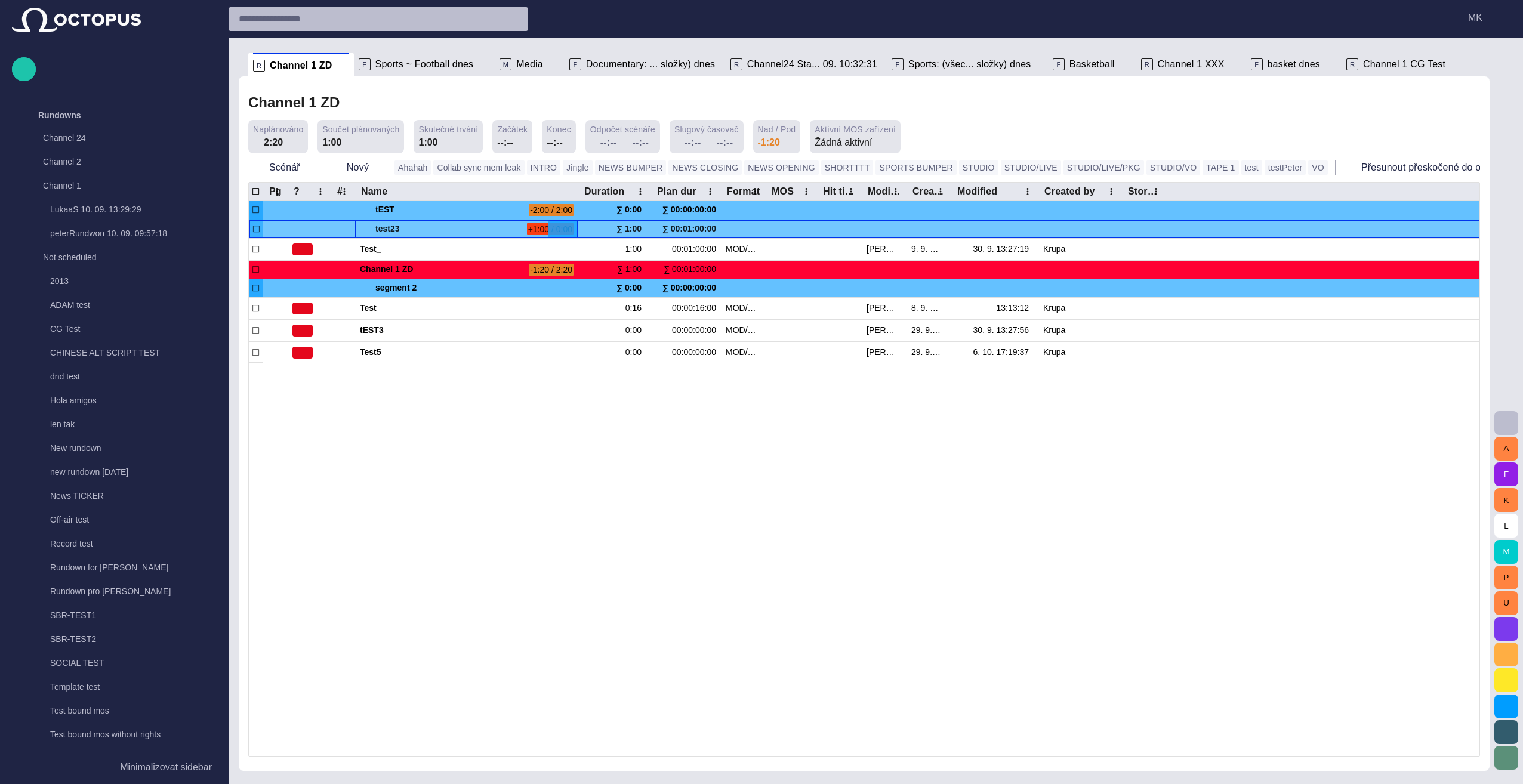
click at [363, 227] on span at bounding box center [364, 229] width 10 height 10
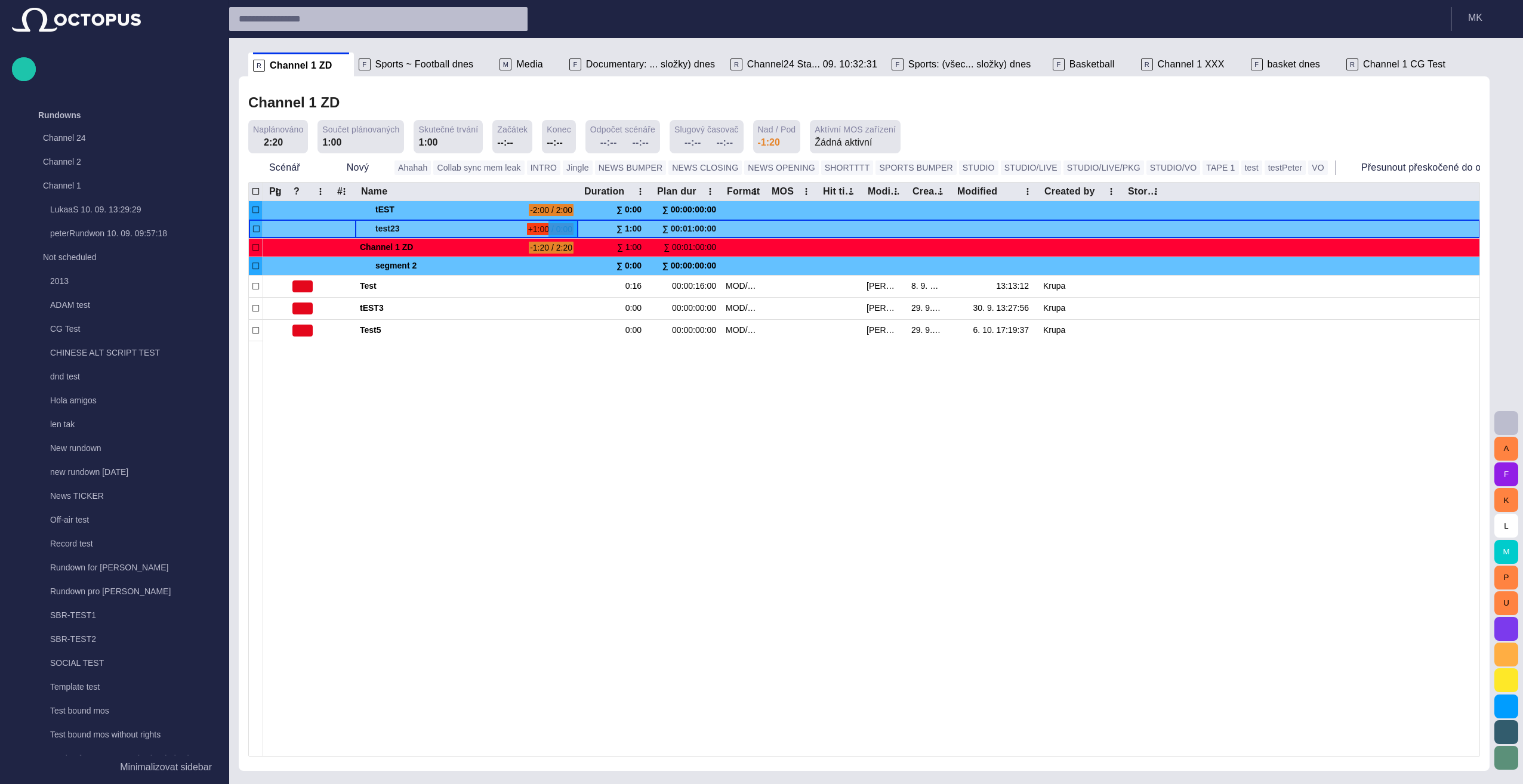
click at [363, 227] on span at bounding box center [364, 229] width 10 height 10
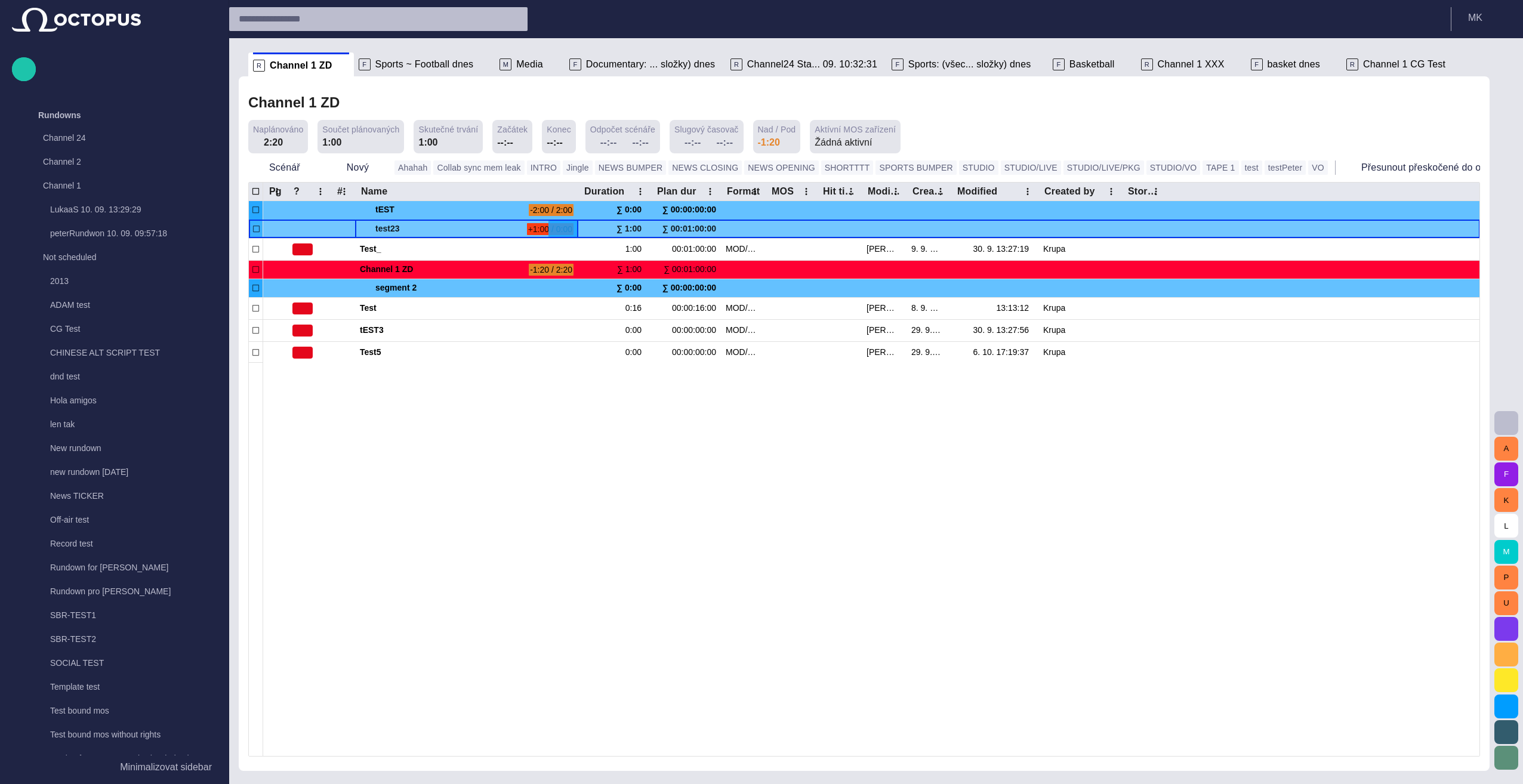
click at [363, 227] on span at bounding box center [364, 229] width 10 height 10
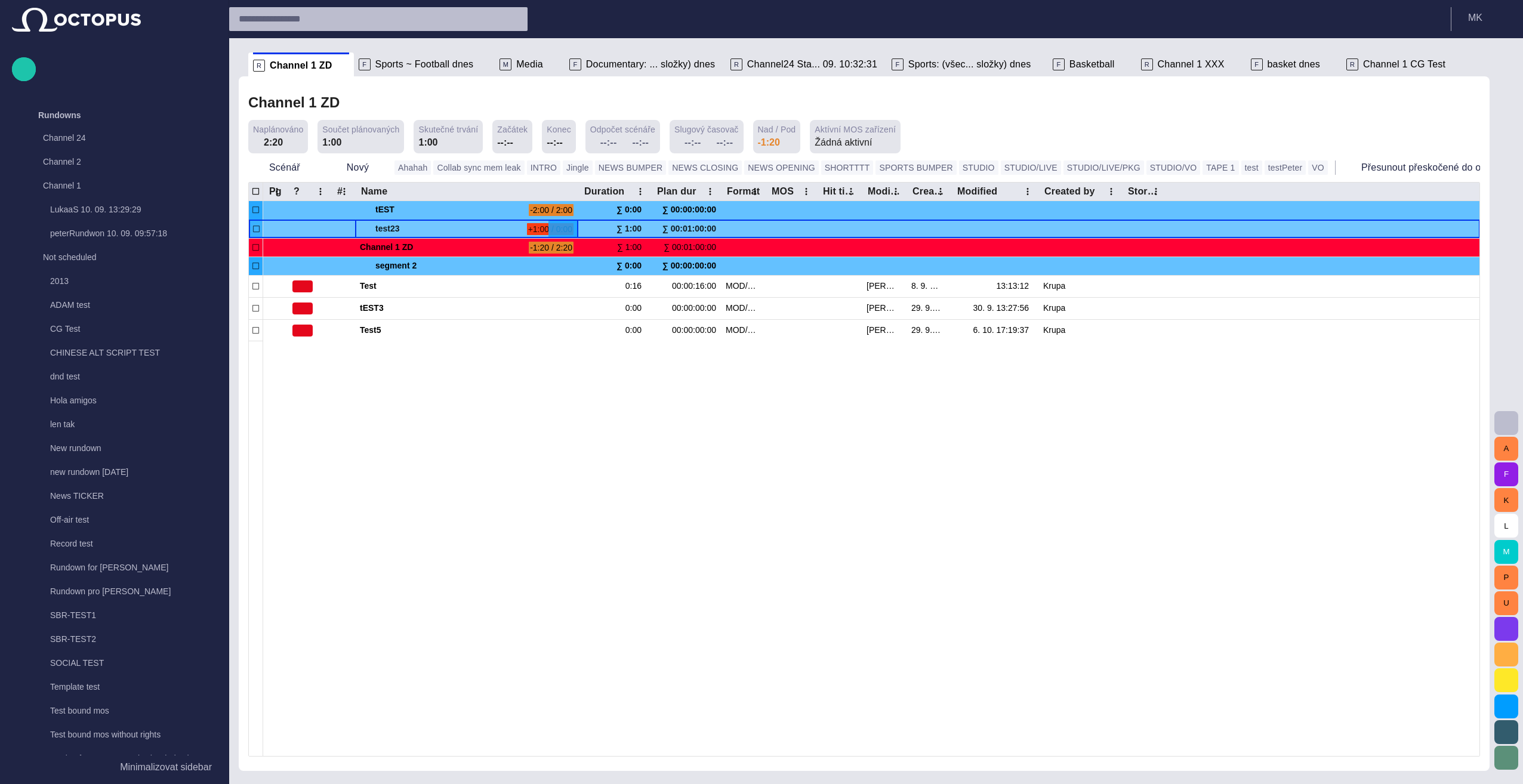
click at [363, 227] on span at bounding box center [364, 229] width 10 height 10
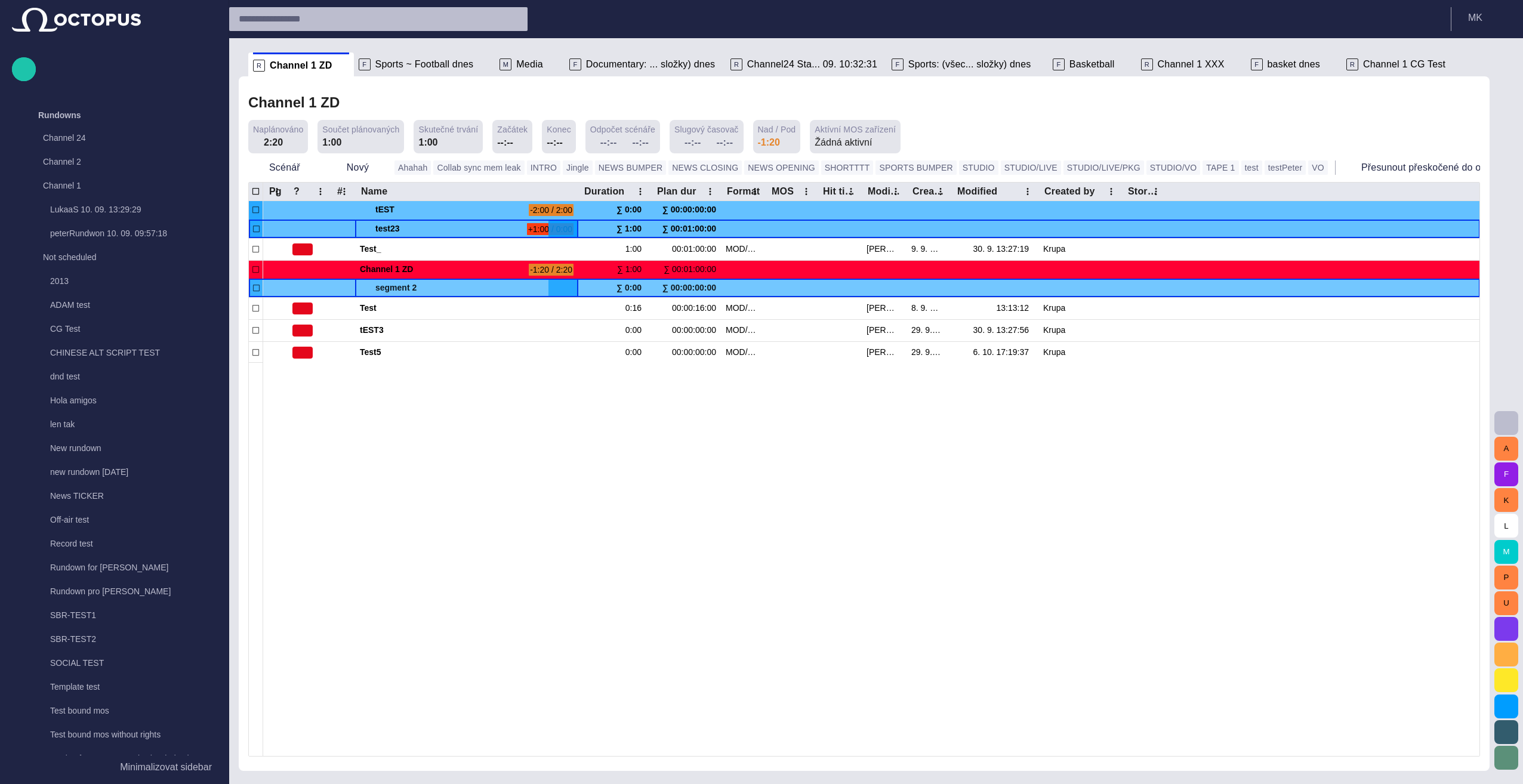
click at [366, 288] on span at bounding box center [364, 288] width 10 height 10
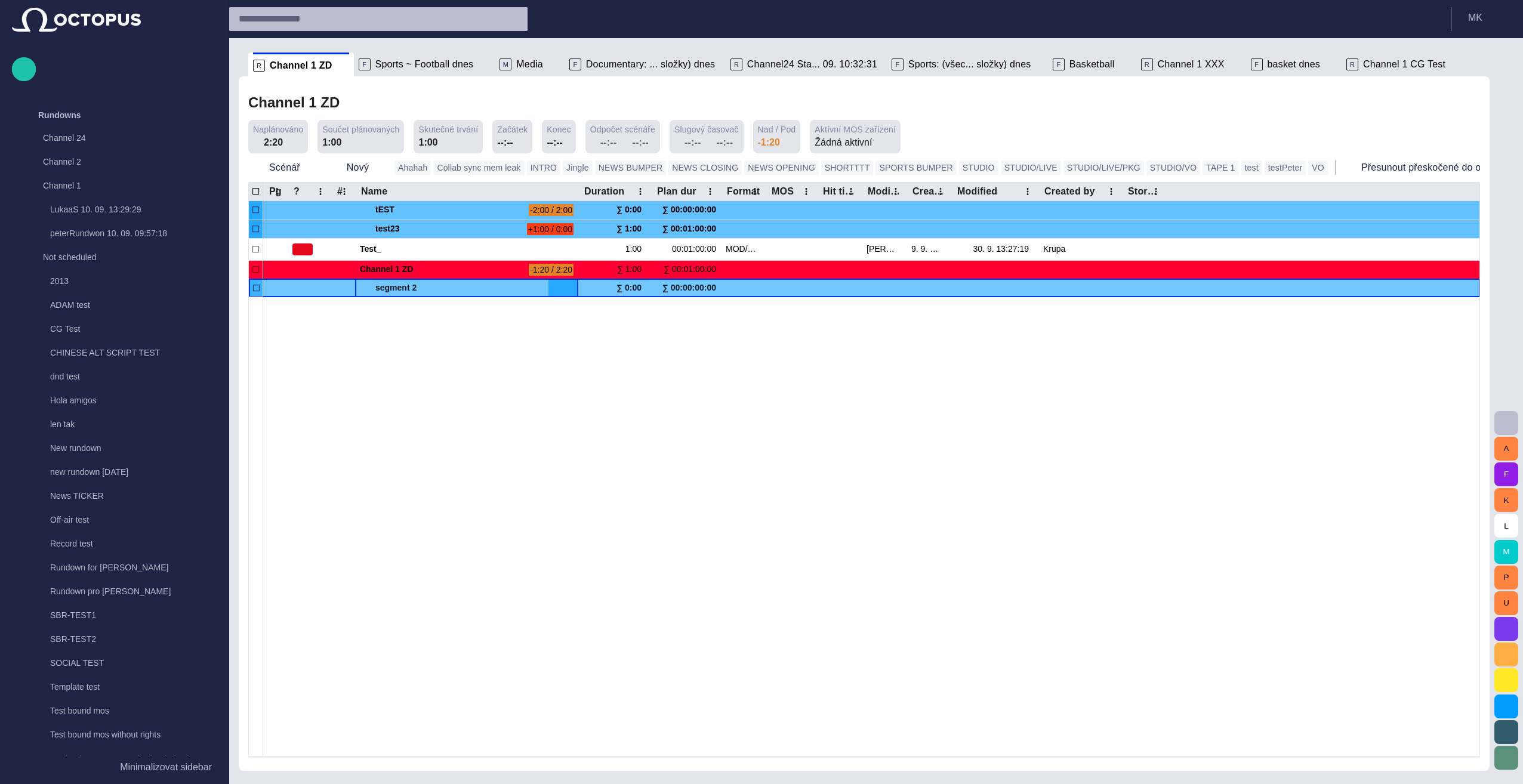
click at [366, 288] on span at bounding box center [364, 288] width 10 height 10
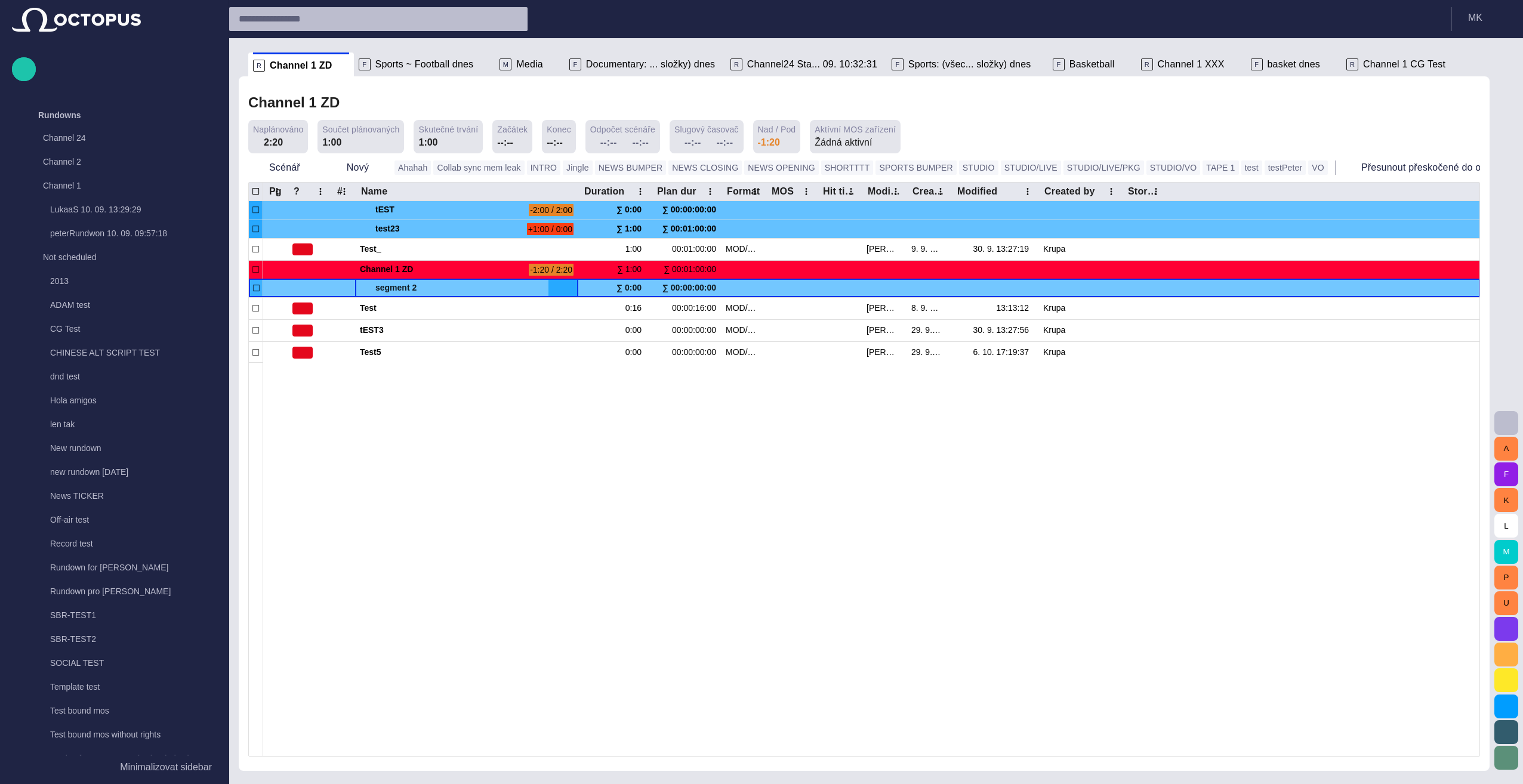
click at [366, 288] on span at bounding box center [364, 288] width 10 height 10
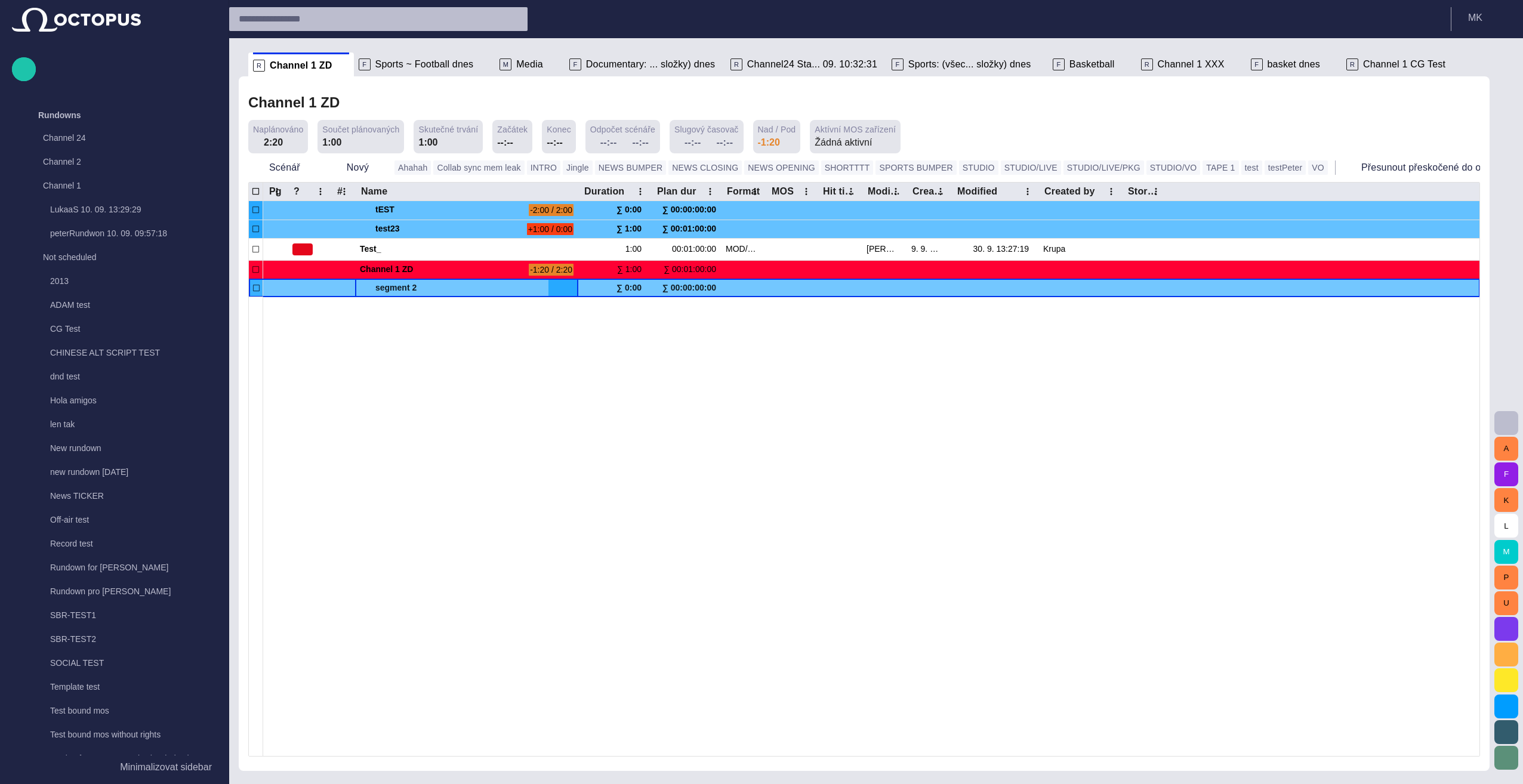
click at [366, 288] on span at bounding box center [364, 288] width 10 height 10
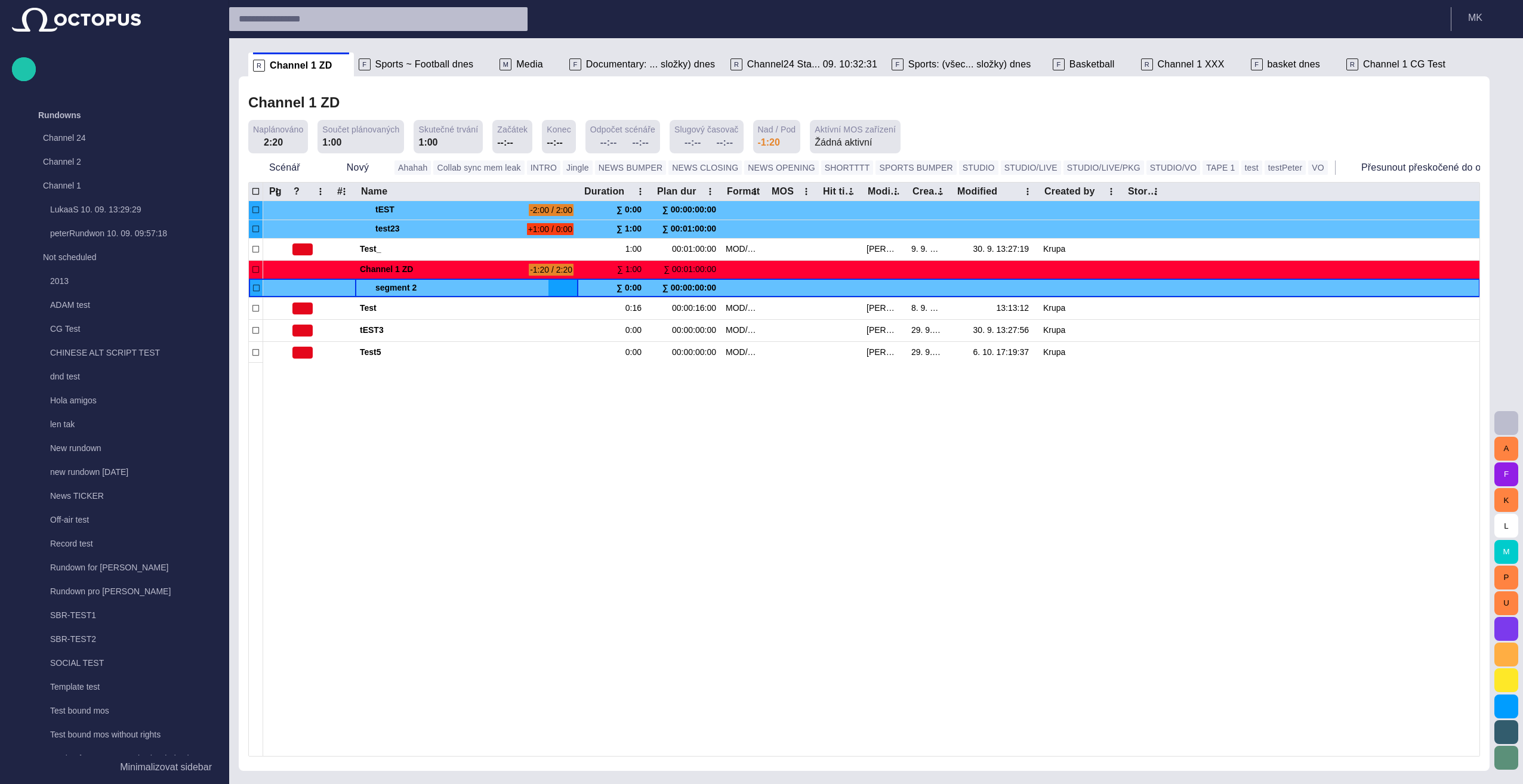
click at [382, 397] on div at bounding box center [872, 559] width 1216 height 394
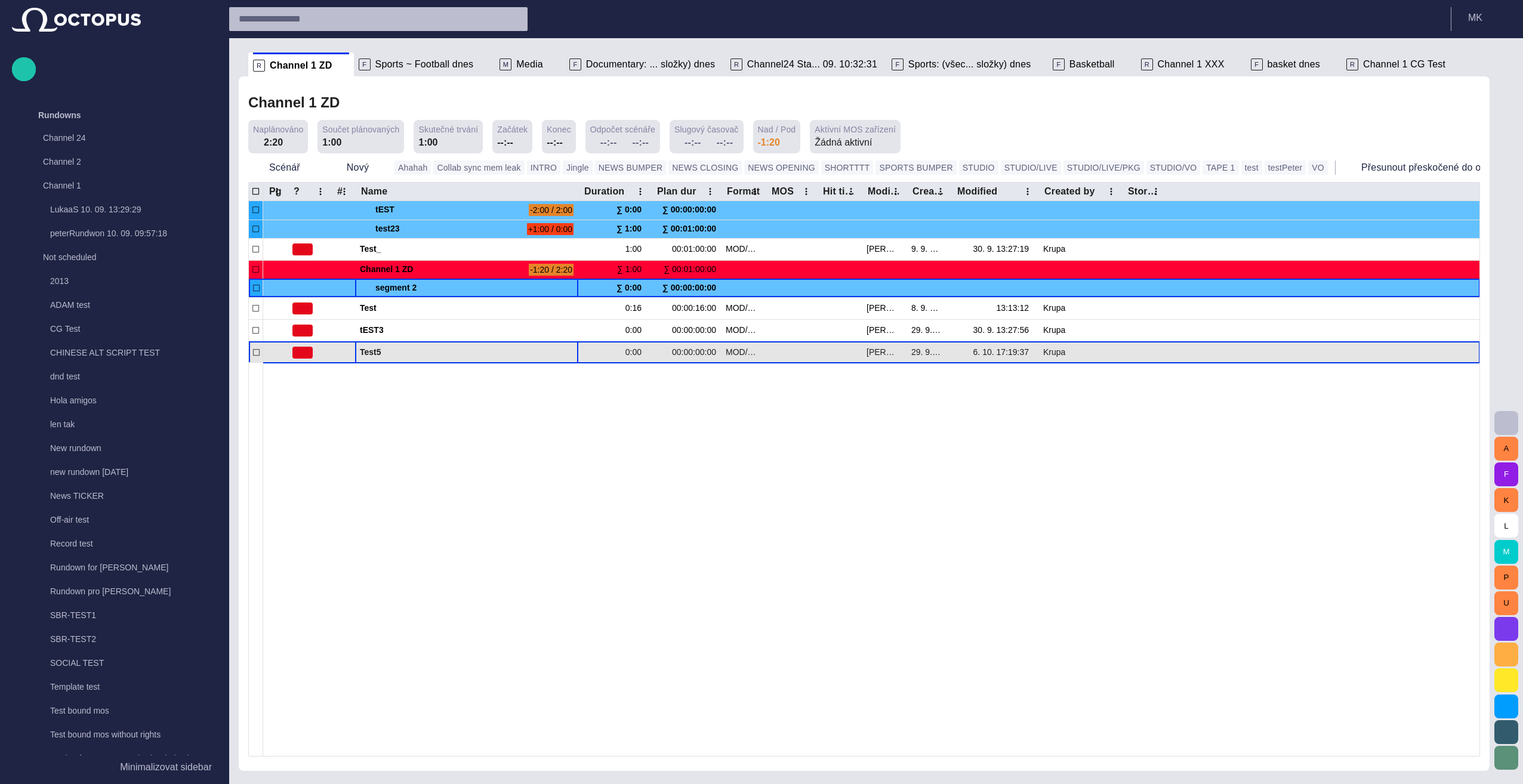
click at [558, 351] on span "button" at bounding box center [556, 353] width 10 height 10
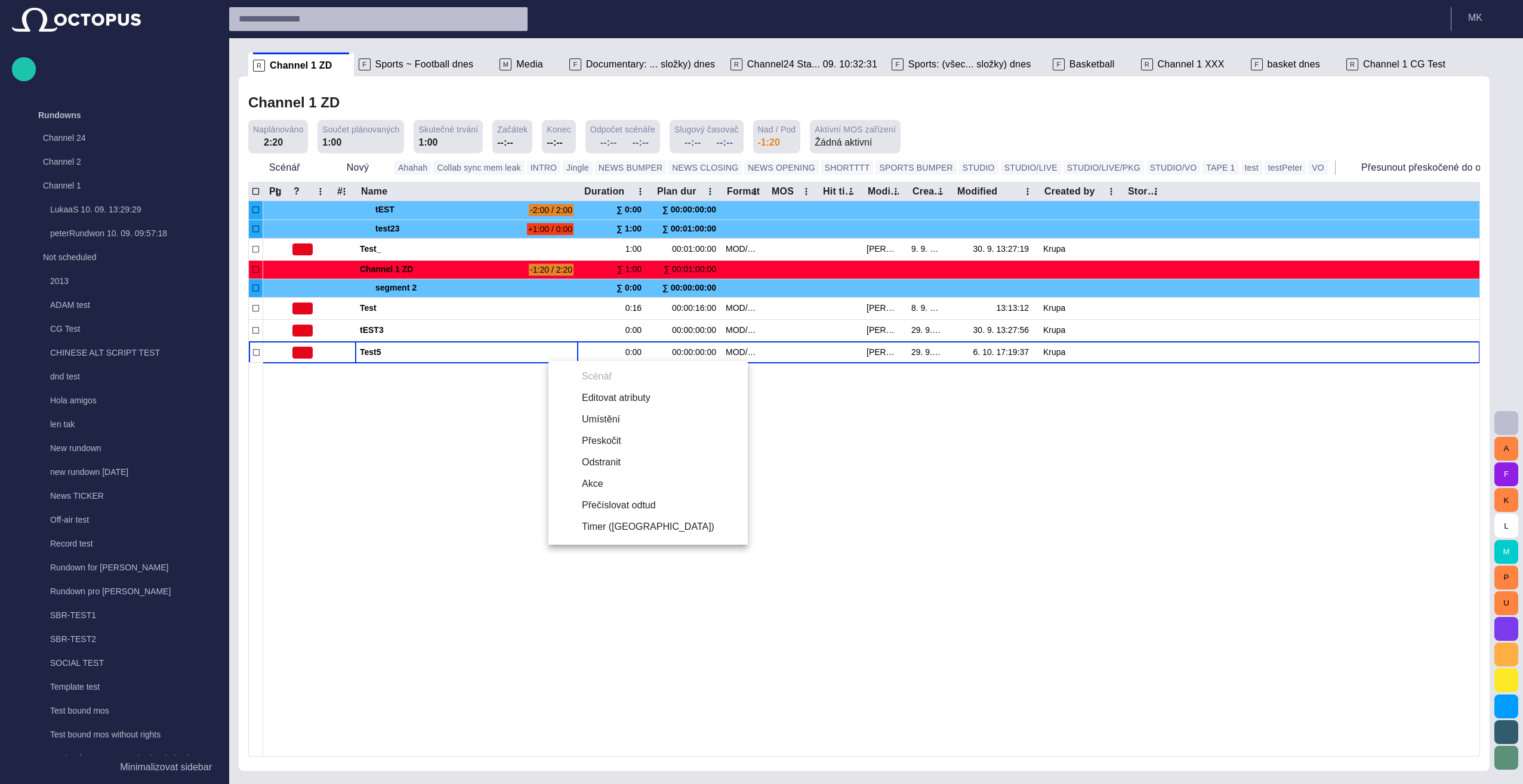
click at [757, 564] on div at bounding box center [761, 392] width 1523 height 784
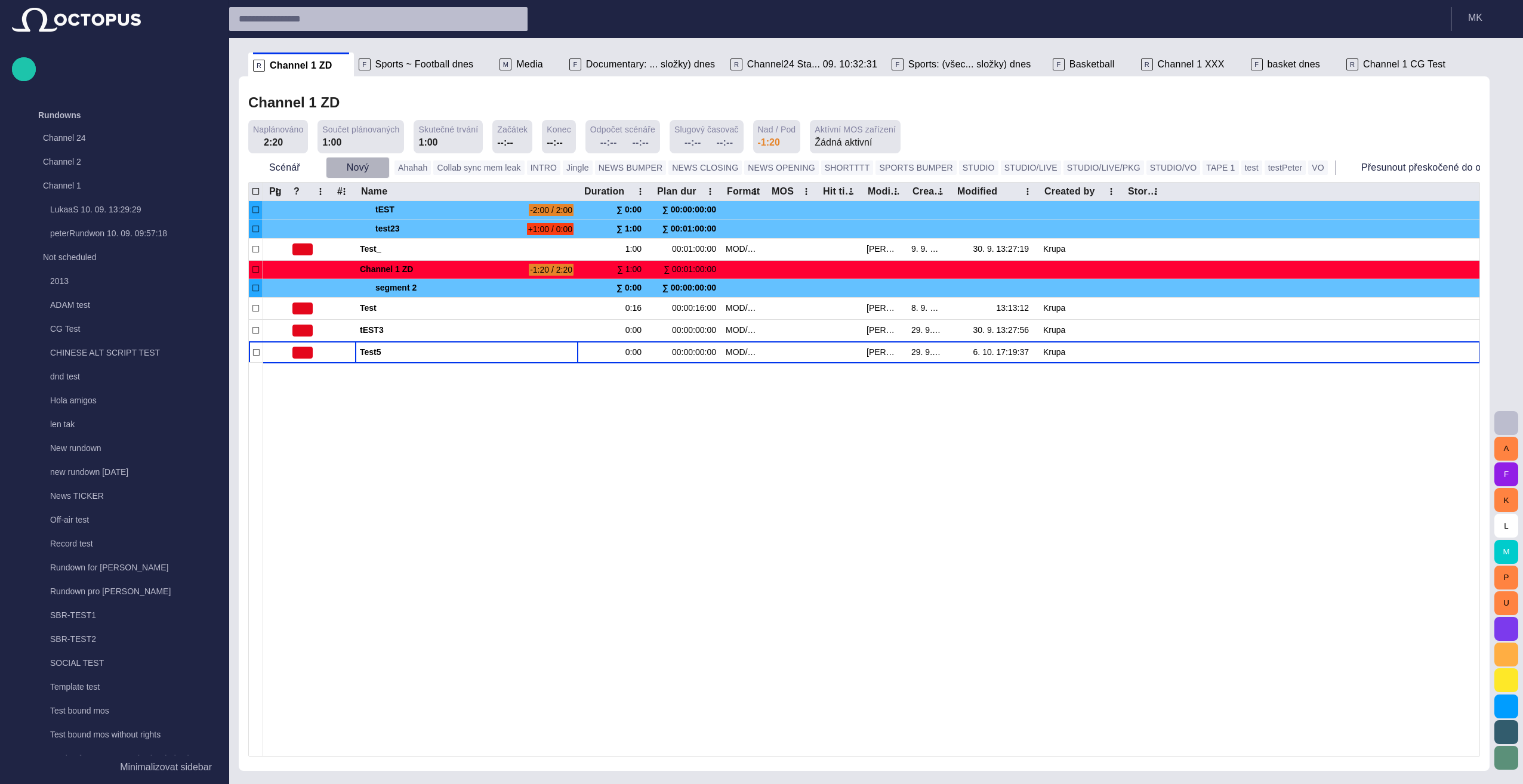
click at [366, 163] on button "Nový" at bounding box center [357, 167] width 64 height 22
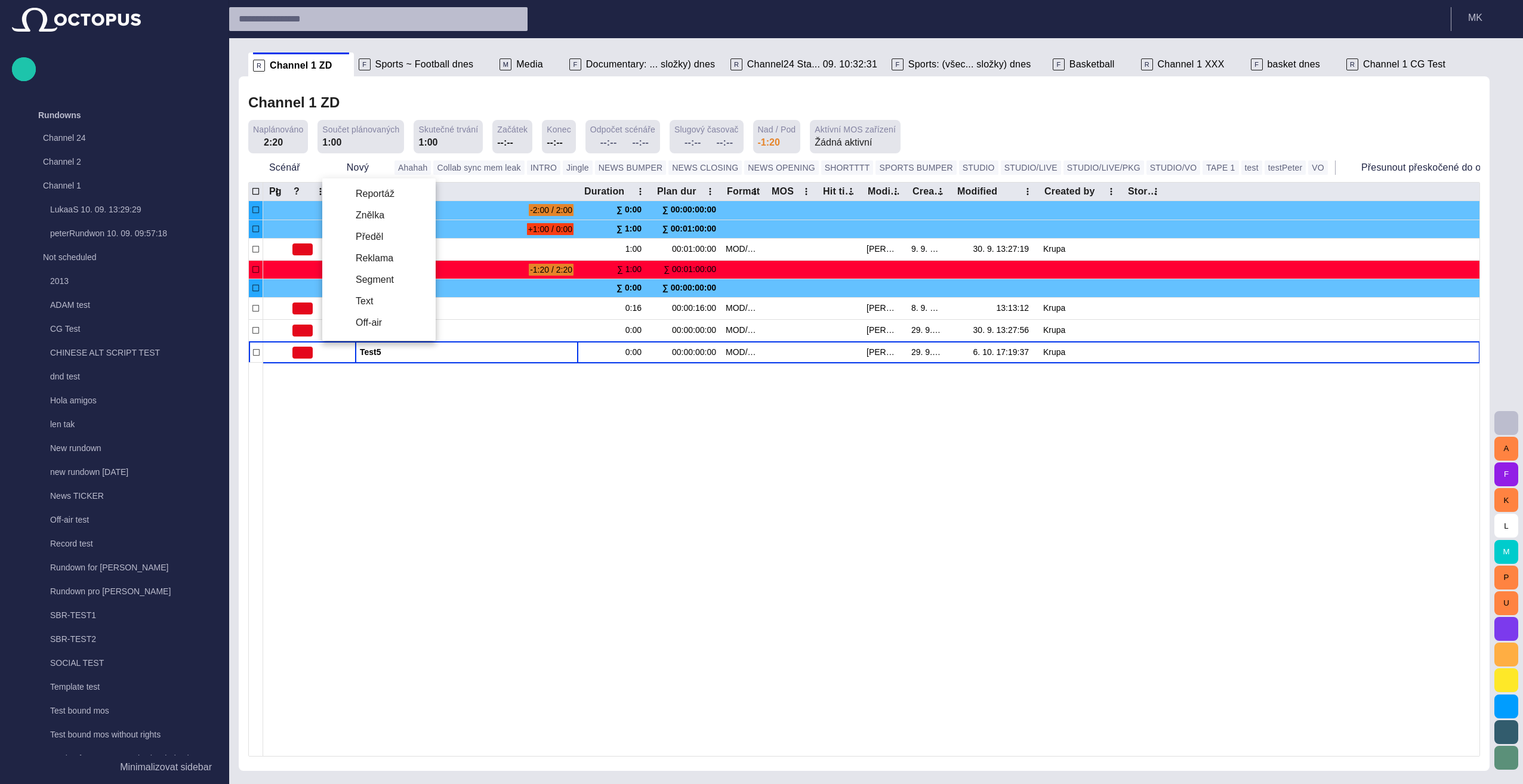
click at [374, 166] on div at bounding box center [761, 392] width 1523 height 784
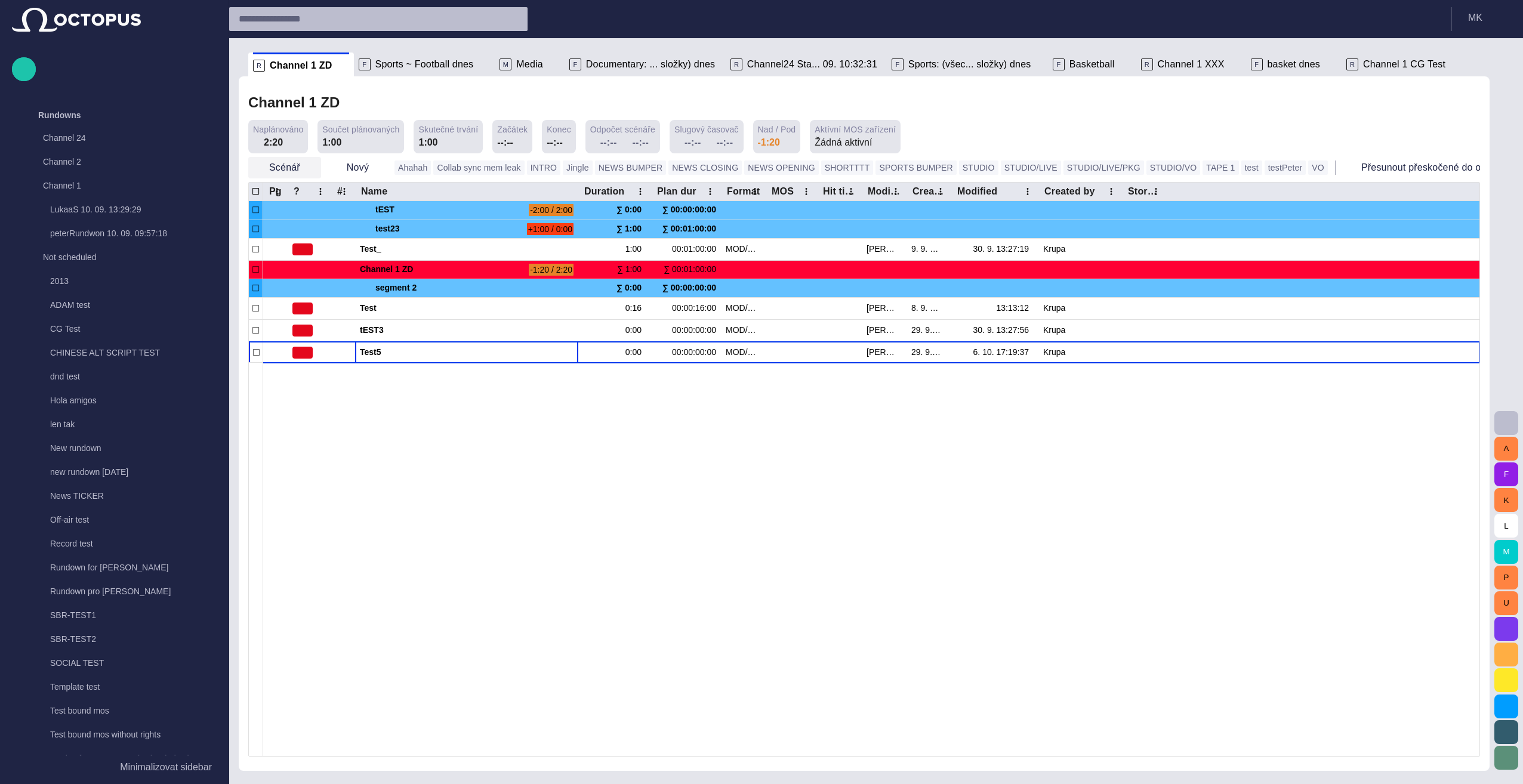
click at [305, 169] on span "button" at bounding box center [311, 167] width 12 height 12
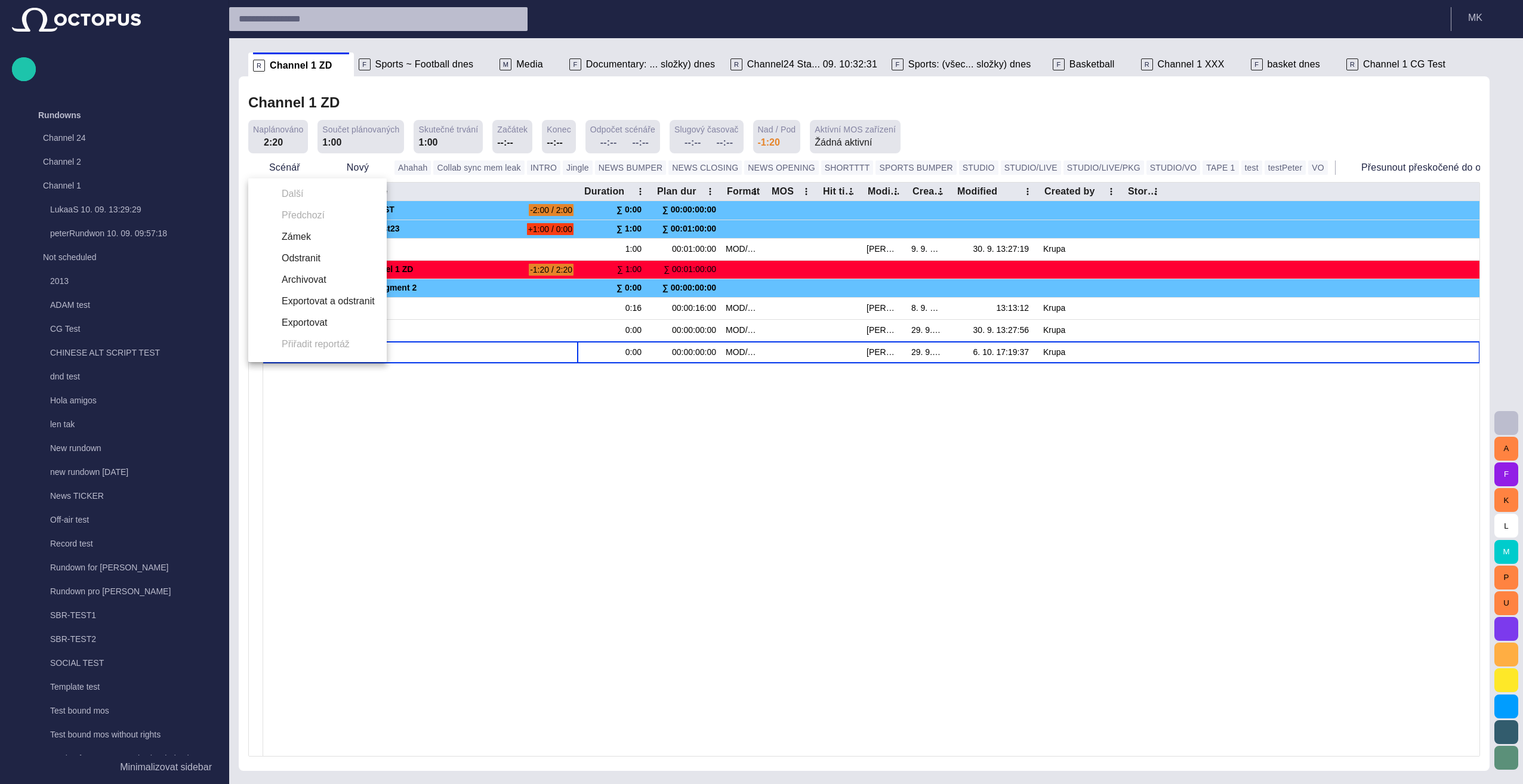
click at [427, 459] on div at bounding box center [761, 392] width 1523 height 784
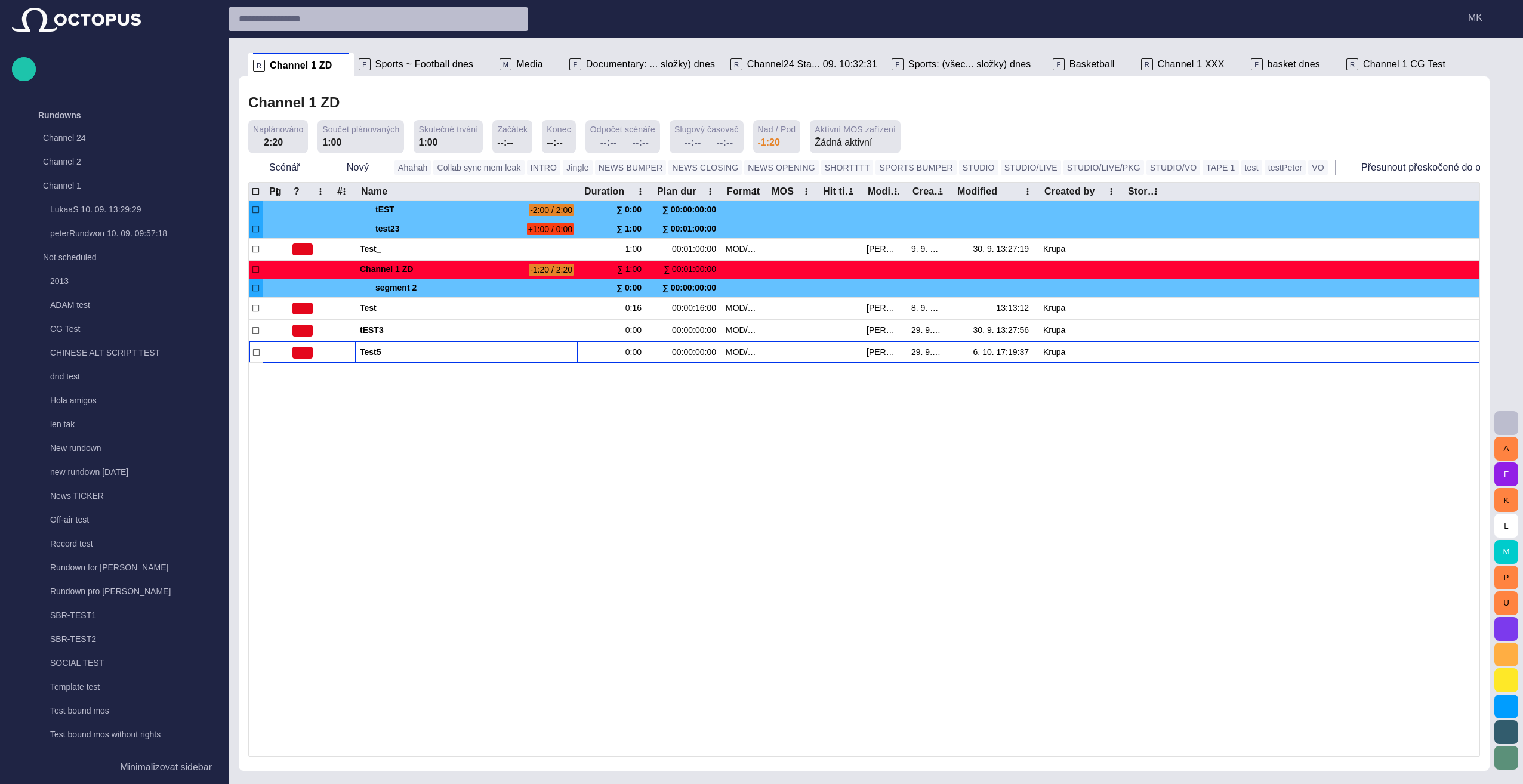
click at [757, 167] on span "button" at bounding box center [1521, 167] width 12 height 12
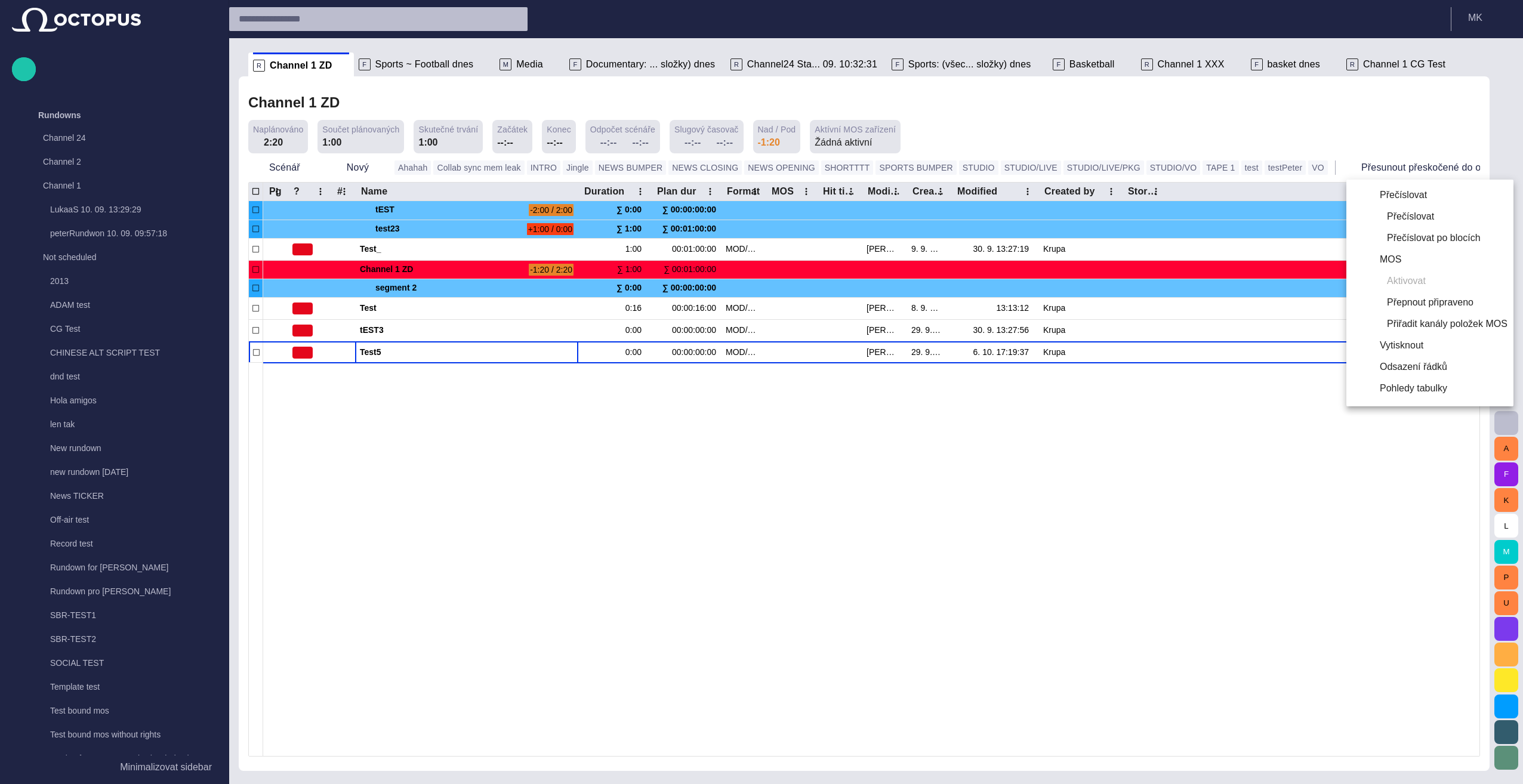
click at [757, 456] on div at bounding box center [761, 392] width 1523 height 784
